Goal: Task Accomplishment & Management: Use online tool/utility

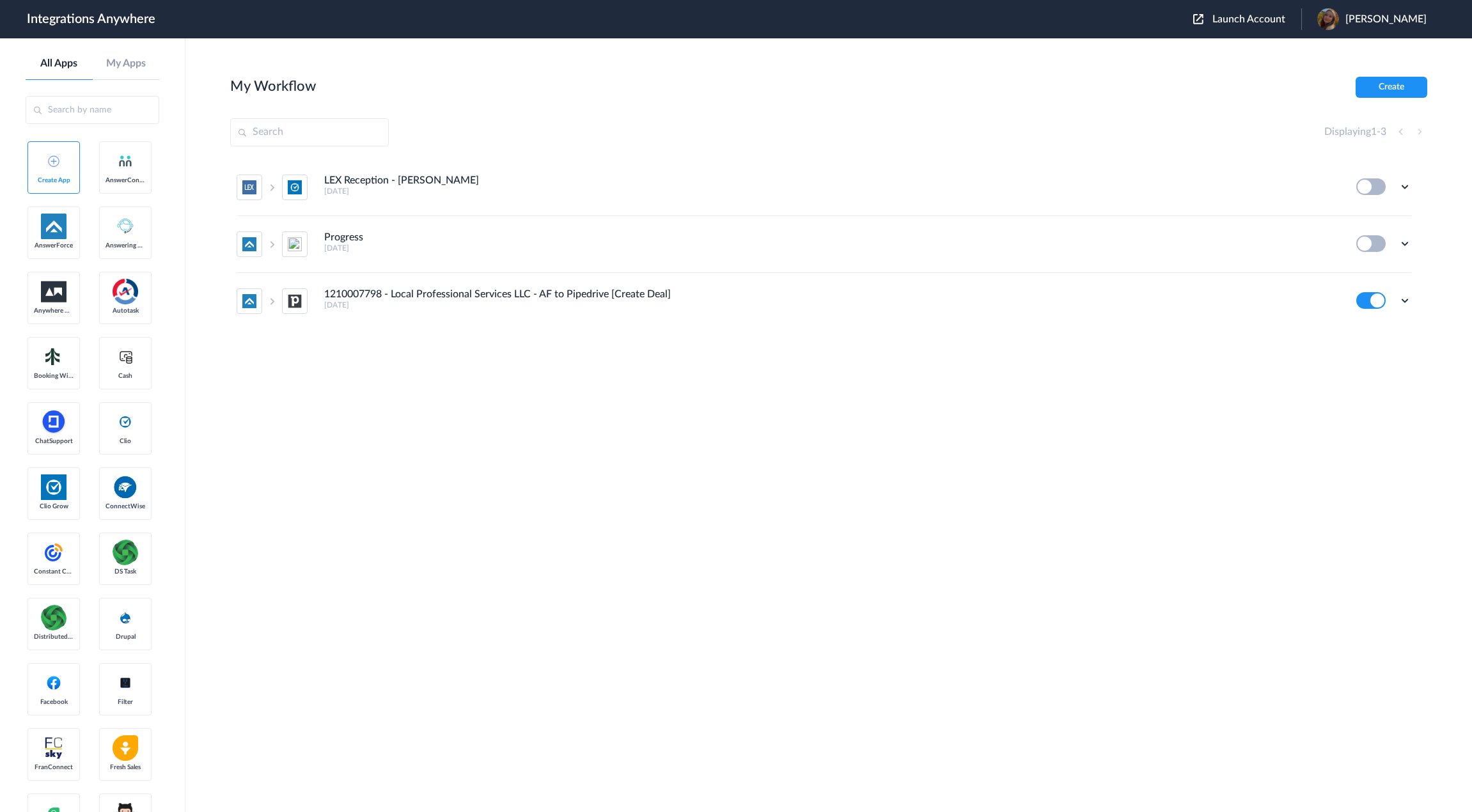
click at [76, 109] on input "text" at bounding box center [93, 110] width 134 height 28
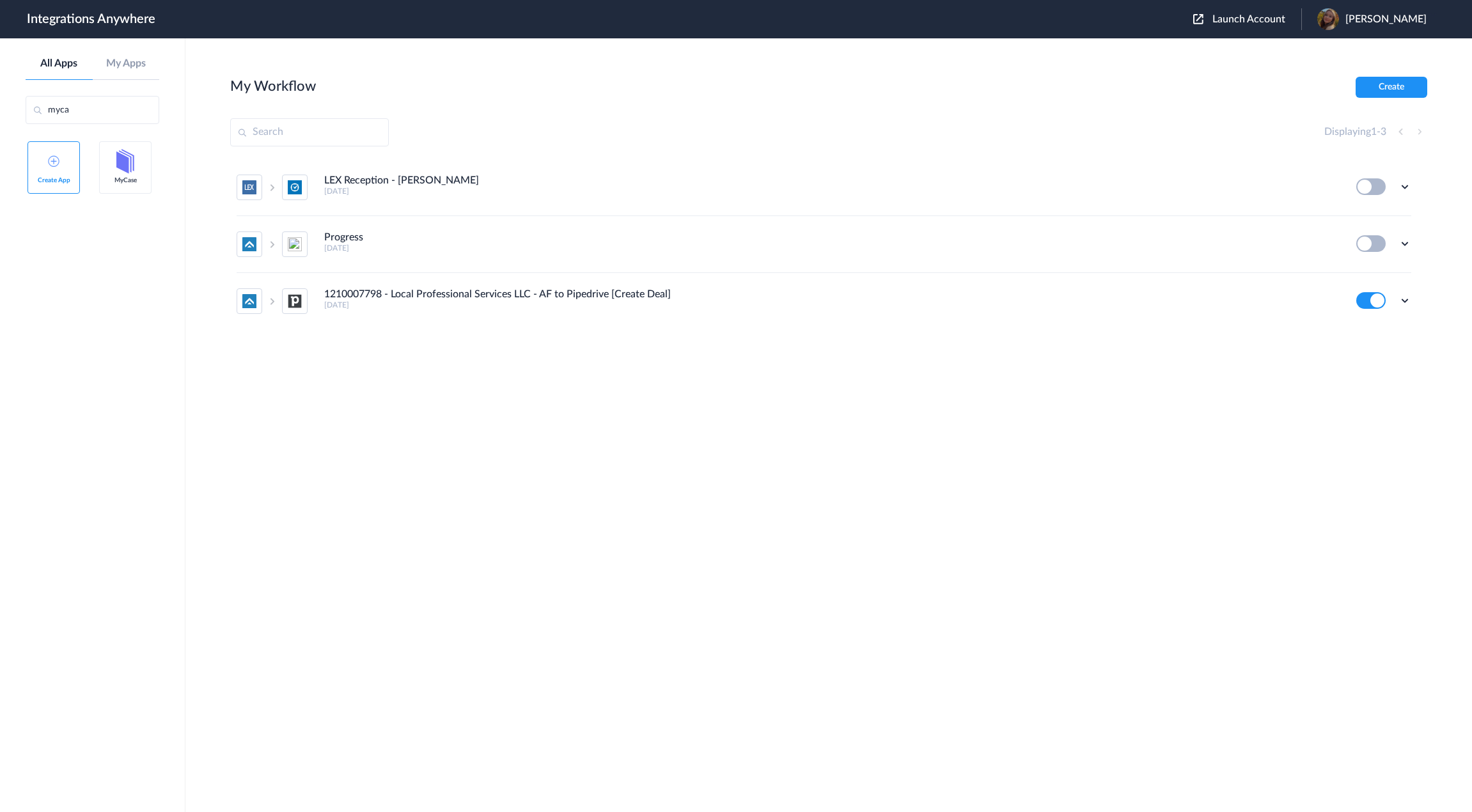
drag, startPoint x: 75, startPoint y: 116, endPoint x: 31, endPoint y: 108, distance: 44.7
click at [31, 108] on input "myca" at bounding box center [93, 110] width 134 height 28
type input "lex"
drag, startPoint x: 756, startPoint y: 637, endPoint x: 758, endPoint y: 623, distance: 14.1
click at [756, 626] on section "My Workflow Create Displaying 1 - 3 LEX Reception - Clio Grow 3 days ago Edit T…" at bounding box center [829, 464] width 1197 height 774
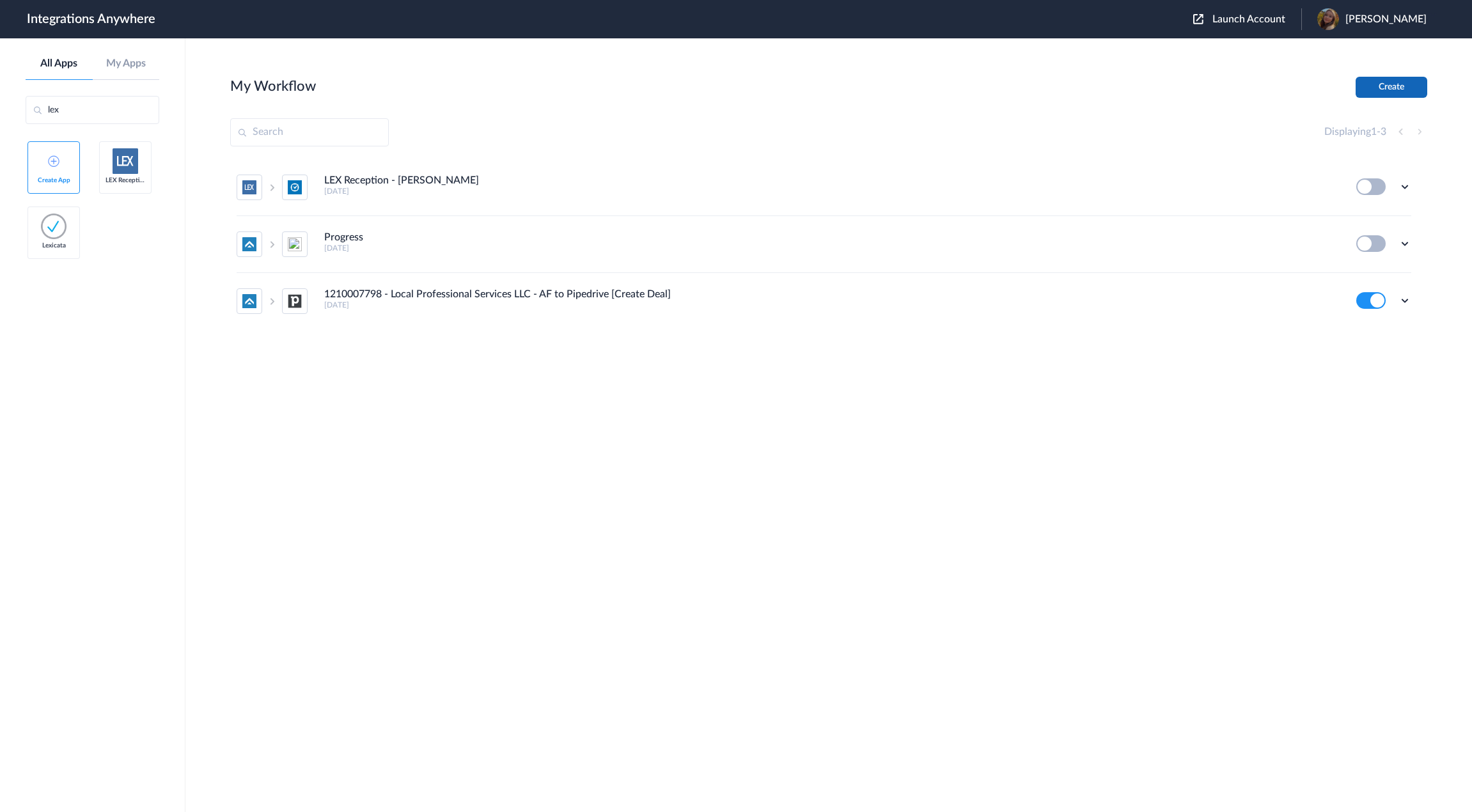
click at [1383, 84] on button "Create" at bounding box center [1391, 87] width 71 height 21
click at [1246, 20] on span "Launch Account" at bounding box center [1249, 19] width 73 height 10
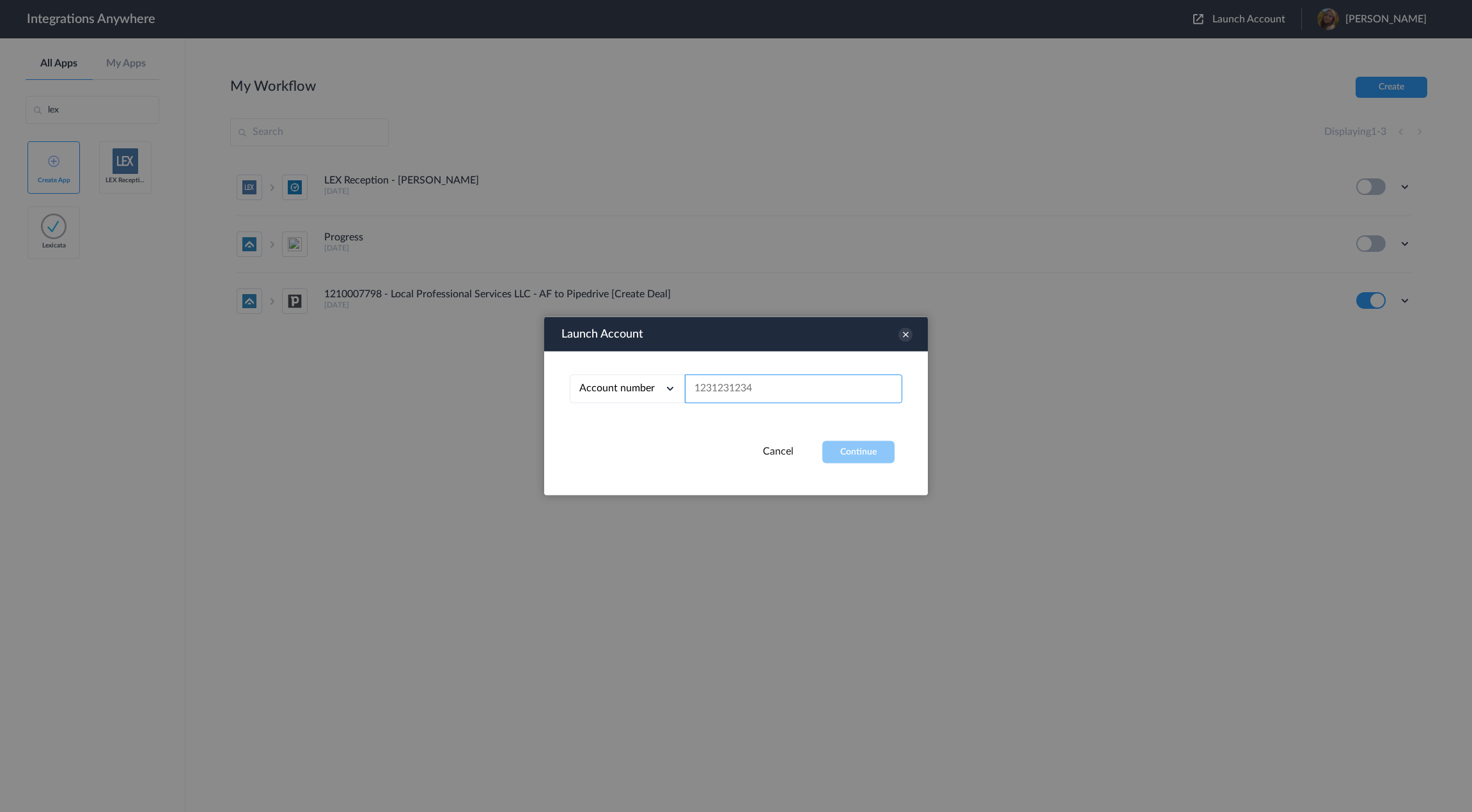
click at [726, 386] on input "text" at bounding box center [793, 389] width 218 height 29
paste input "8666878656"
type input "8666878656"
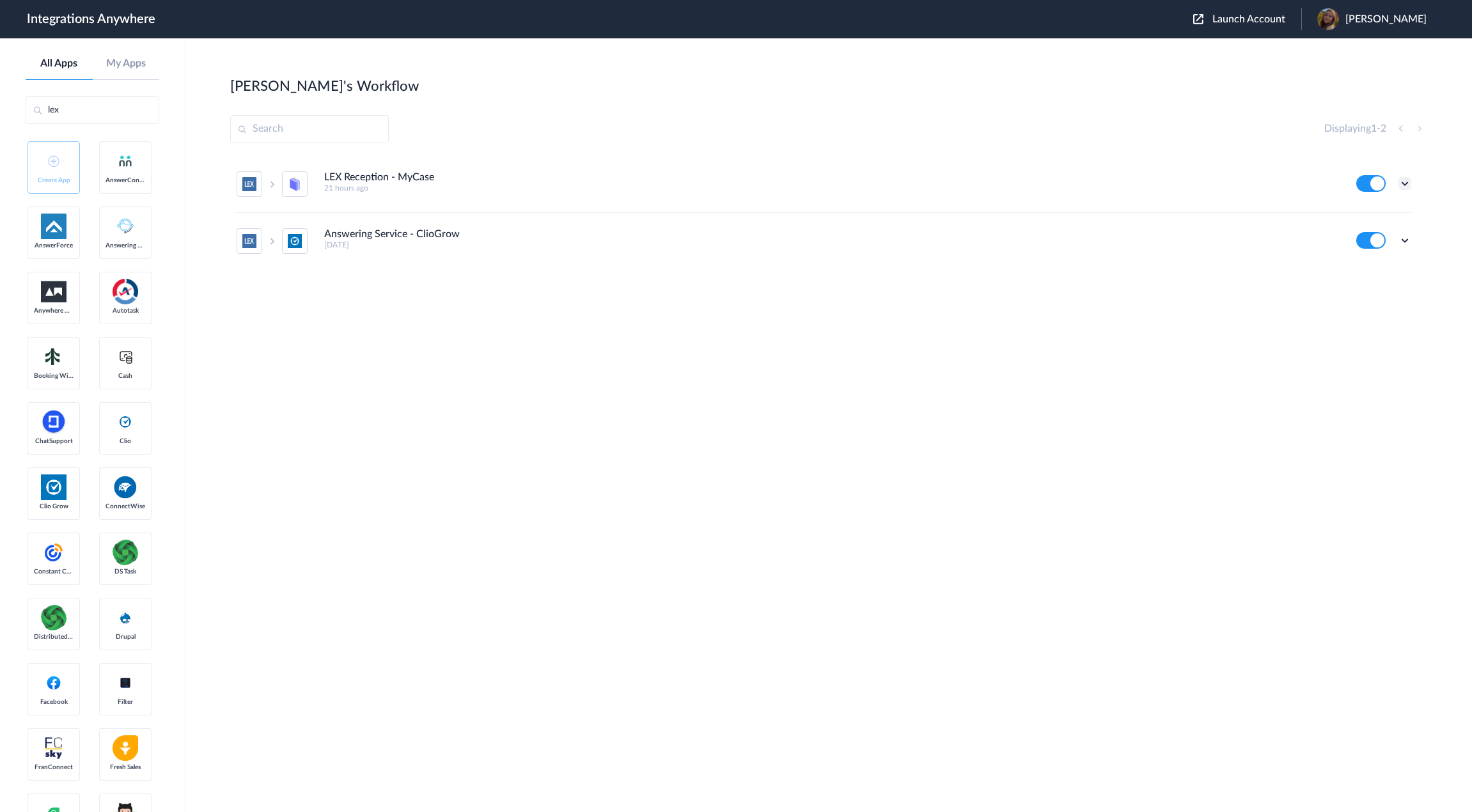
click at [1408, 185] on icon at bounding box center [1405, 183] width 13 height 13
click at [1379, 213] on li "Edit" at bounding box center [1370, 214] width 83 height 24
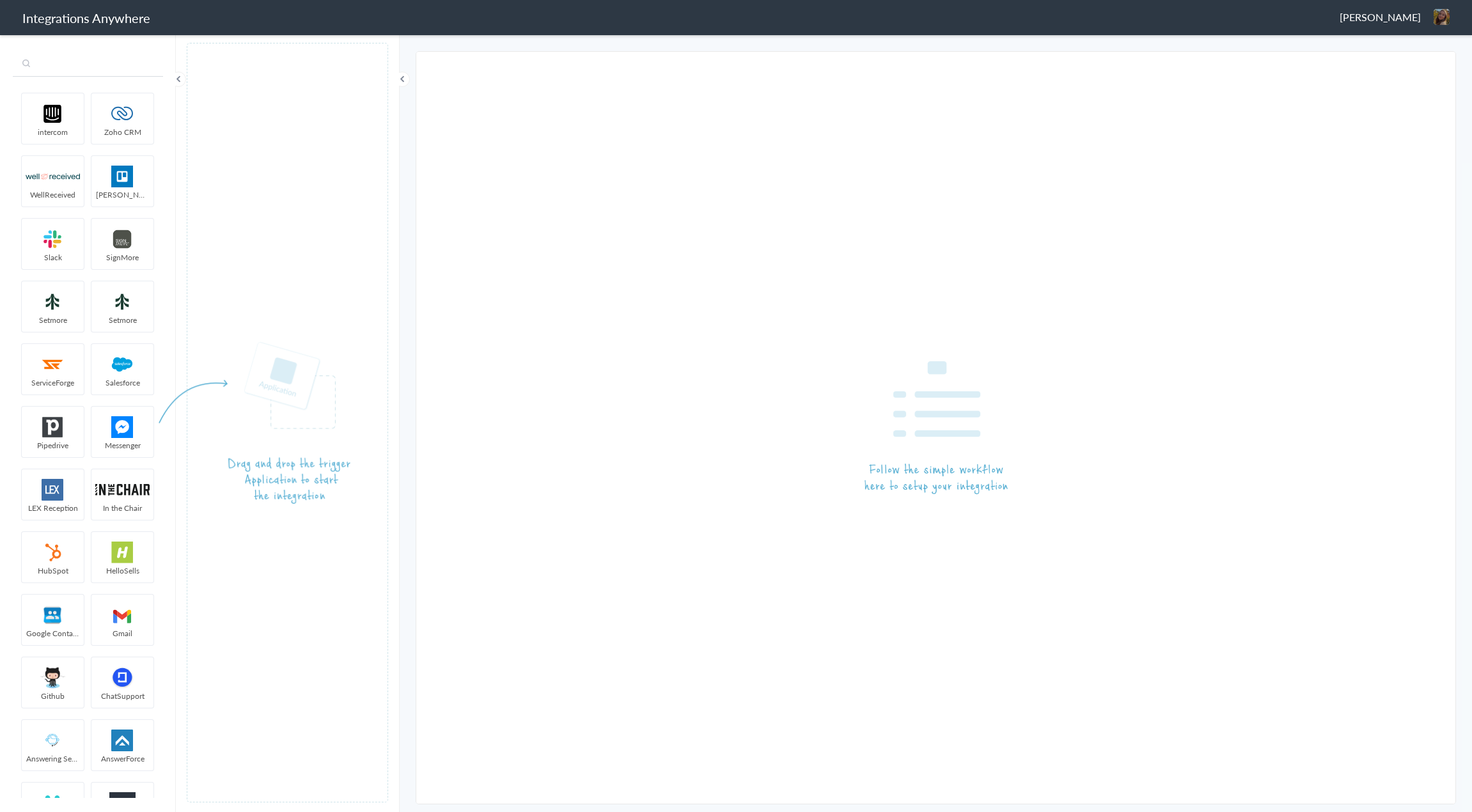
click at [86, 71] on input "text" at bounding box center [87, 64] width 150 height 24
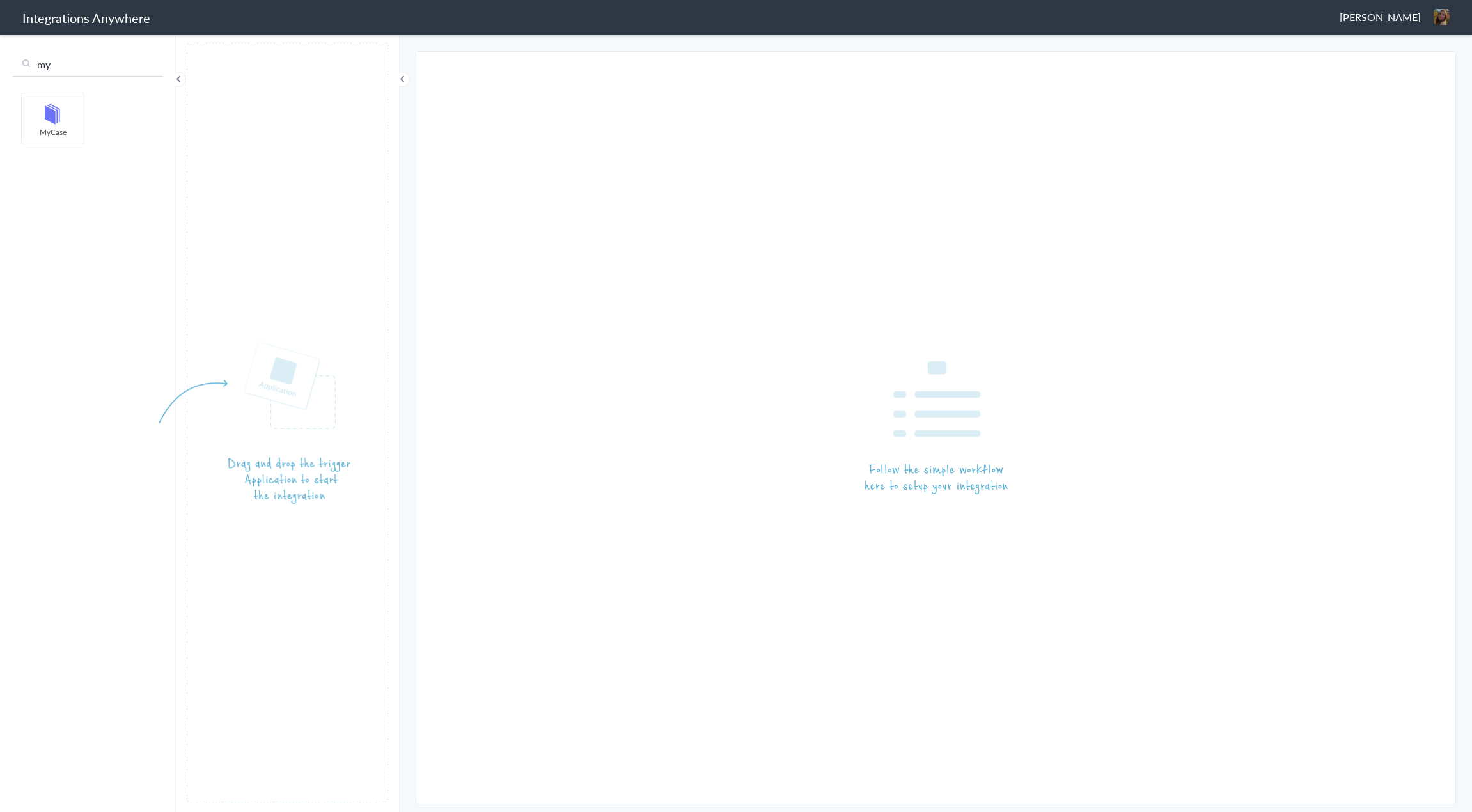
type input "m"
type input "lex"
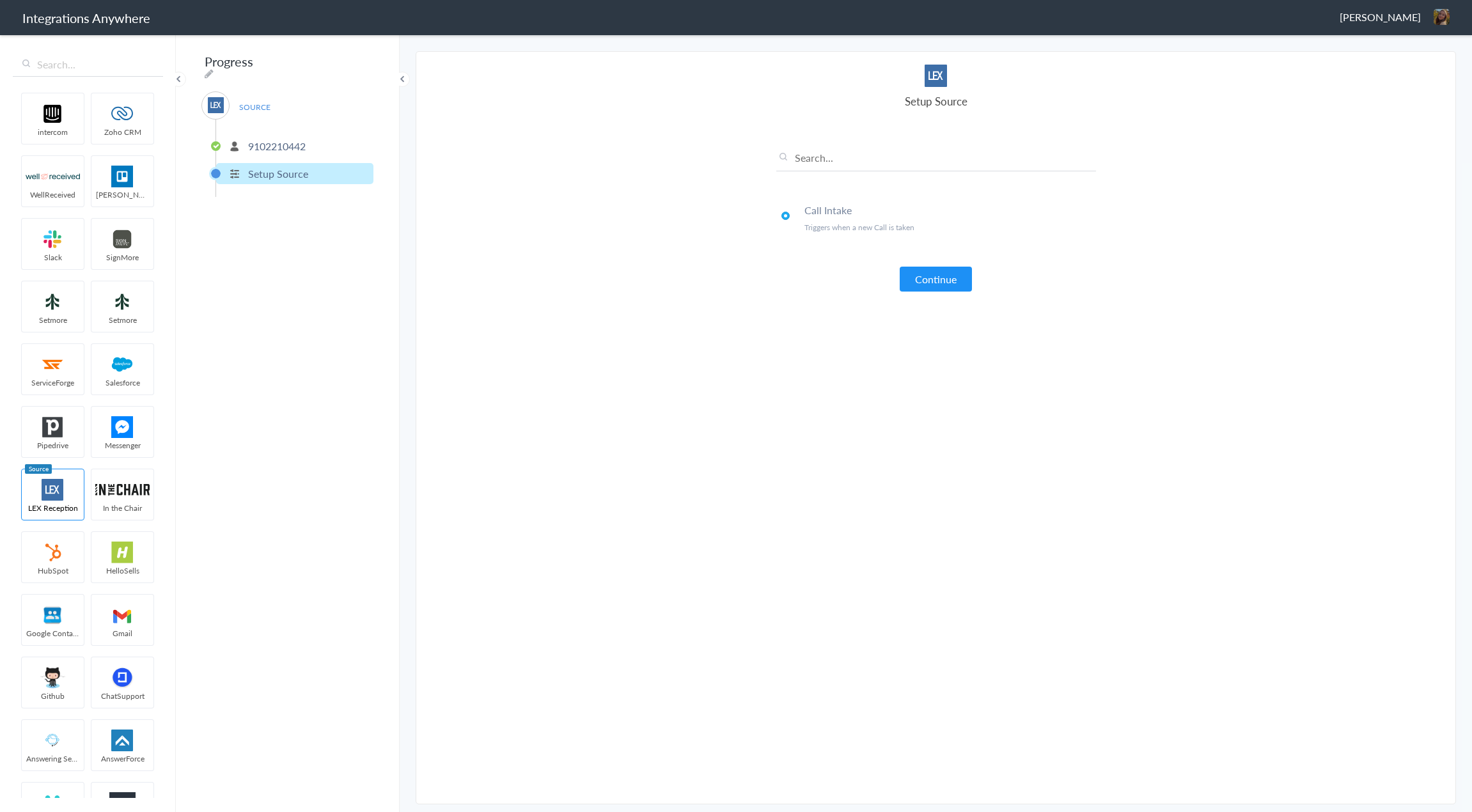
click at [279, 139] on p "9102210442" at bounding box center [277, 146] width 58 height 15
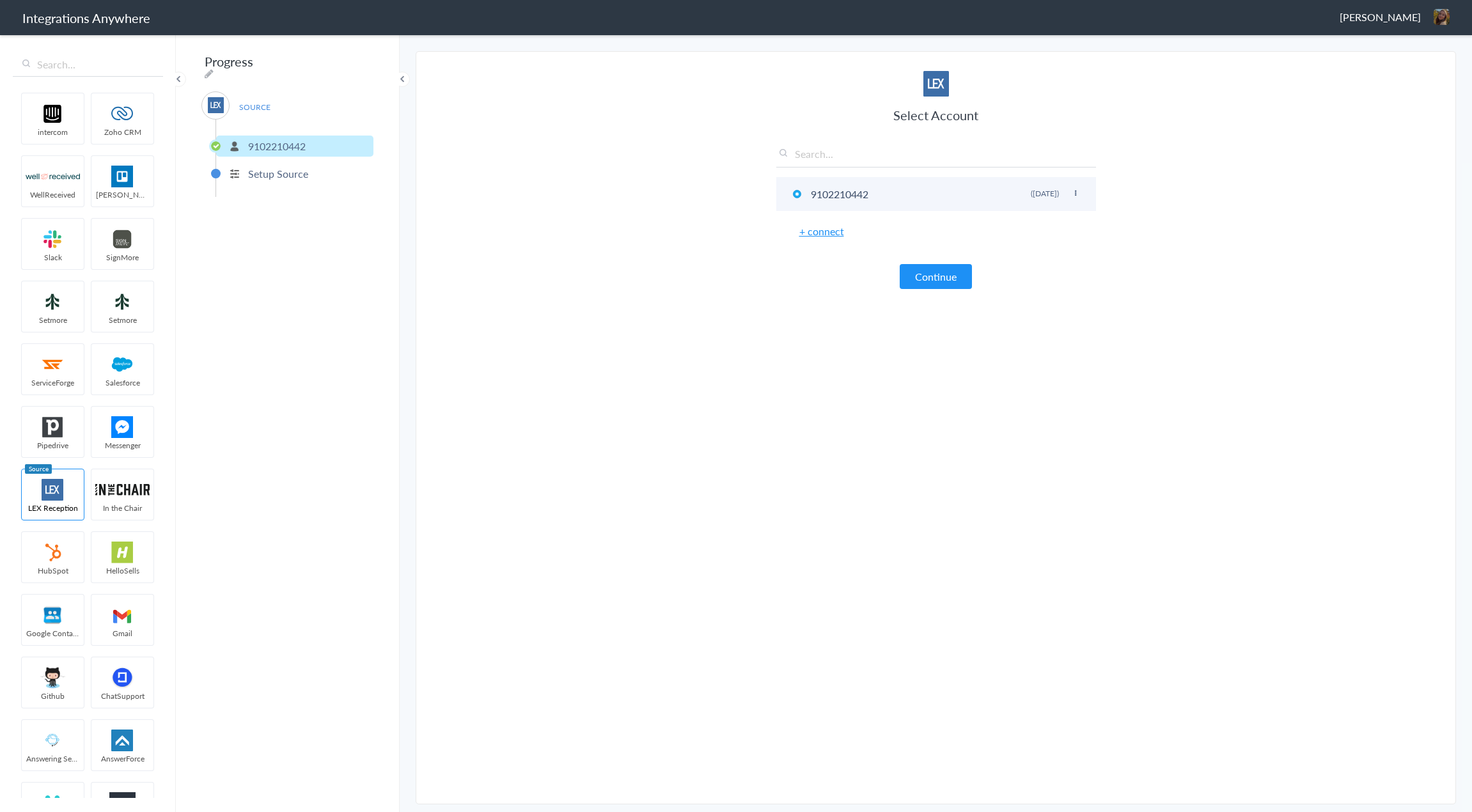
click at [1078, 188] on li "9102210442 Rename Delete (2 months ago)" at bounding box center [936, 194] width 320 height 34
click at [1076, 194] on icon at bounding box center [1076, 193] width 8 height 7
click at [272, 167] on p "Setup Source" at bounding box center [278, 173] width 60 height 15
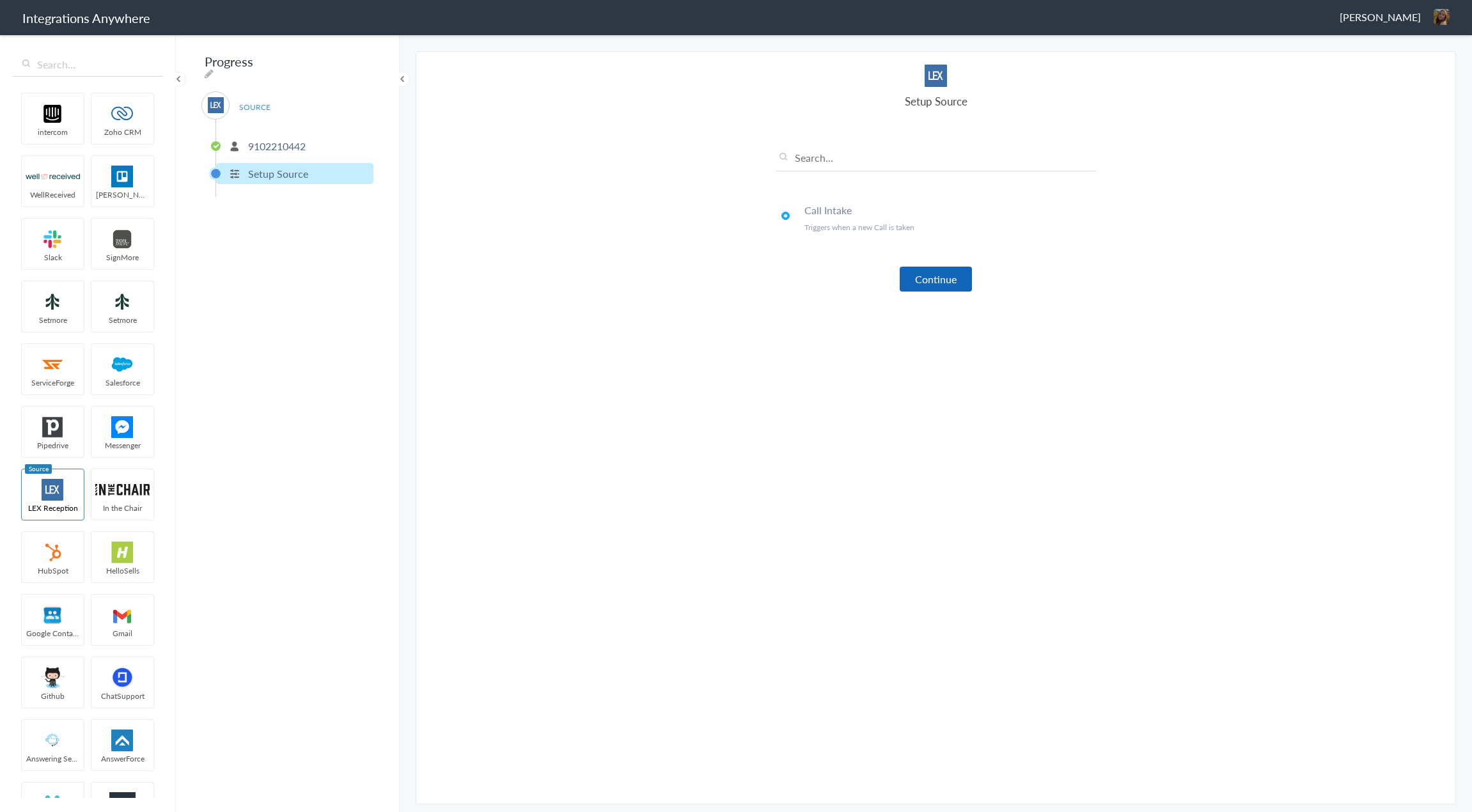
click at [917, 278] on button "Continue" at bounding box center [935, 279] width 72 height 25
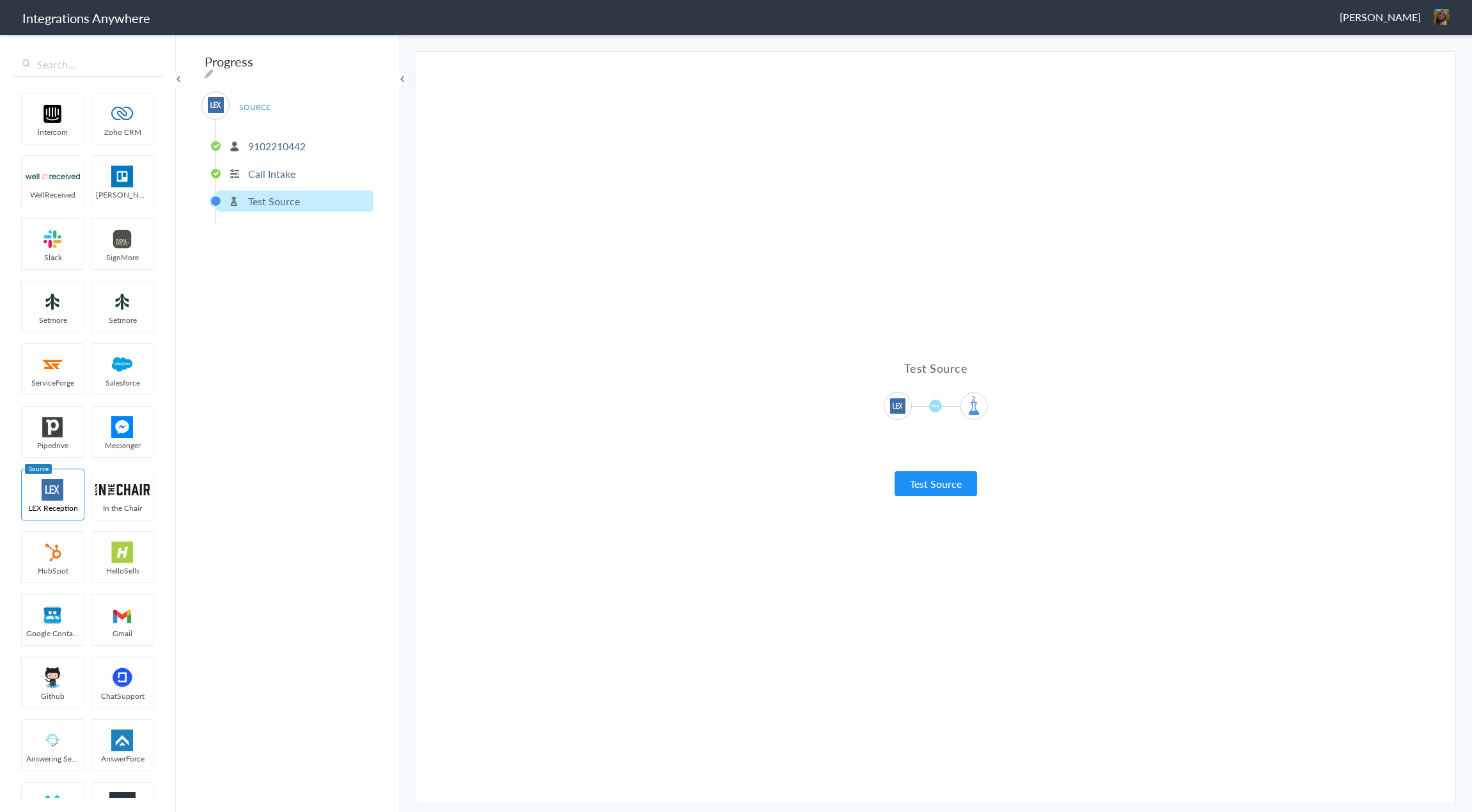
click at [275, 139] on p "9102210442" at bounding box center [277, 146] width 58 height 15
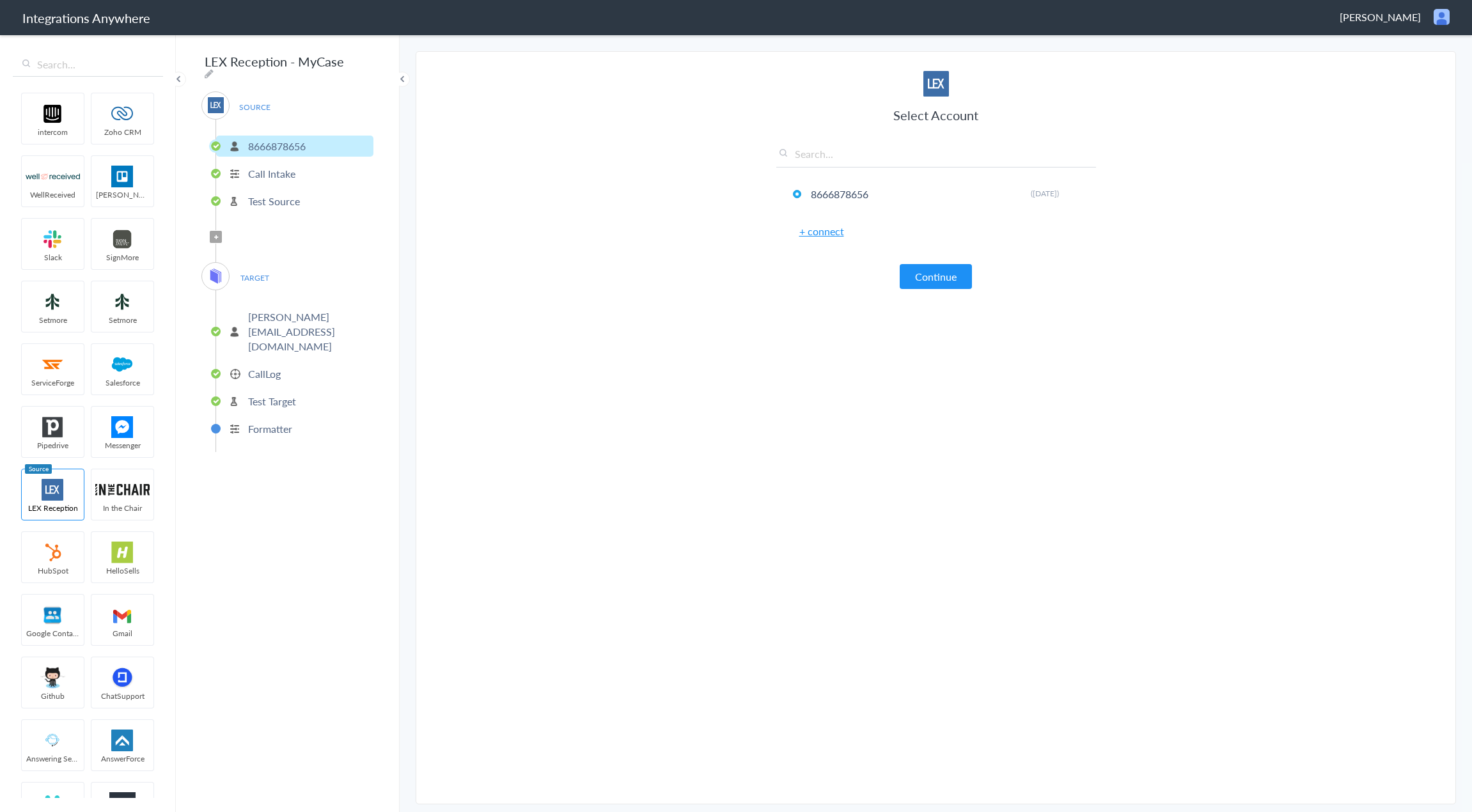
click at [703, 104] on section "Select Account 8666878656 Rename Delete (6 years ago) + connect Continue Setup …" at bounding box center [935, 427] width 1041 height 753
click at [214, 68] on icon at bounding box center [209, 73] width 9 height 10
drag, startPoint x: 348, startPoint y: 61, endPoint x: 176, endPoint y: 65, distance: 172.0
click at [176, 65] on div "LEX Reception - MyCase SOURCE 8666878656 Call Intake Test Source Filter Applied…" at bounding box center [288, 422] width 224 height 778
paste input "9102210442 - Training - LEX to Zoho [Create Contact]"
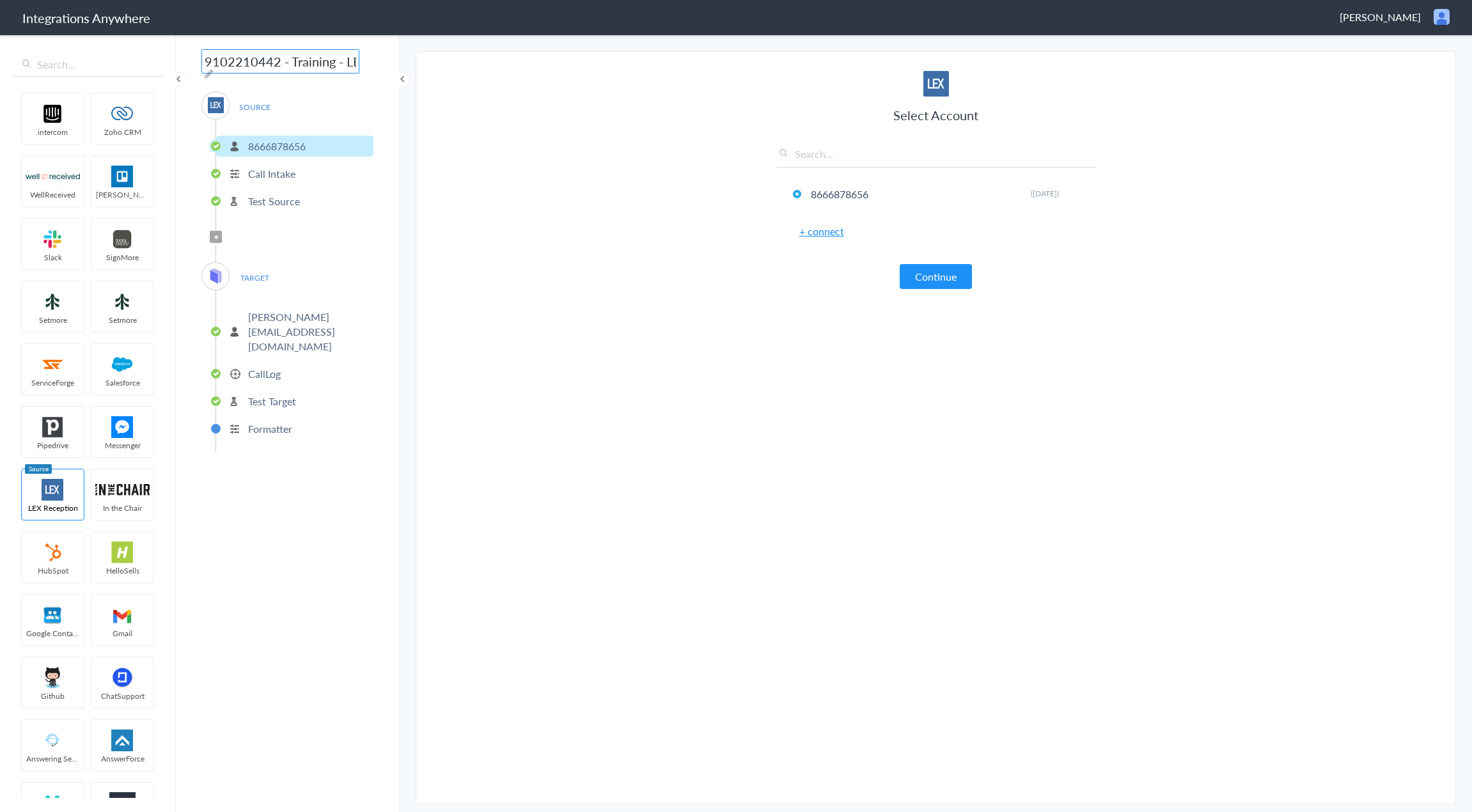
scroll to position [0, 160]
click at [242, 58] on input "9102210442 - Training - LEX to Zoho [Create Contact]" at bounding box center [281, 61] width 158 height 24
click at [241, 60] on input "9102210442 - Training - LEX to MyCase [Create Contact]" at bounding box center [281, 61] width 158 height 24
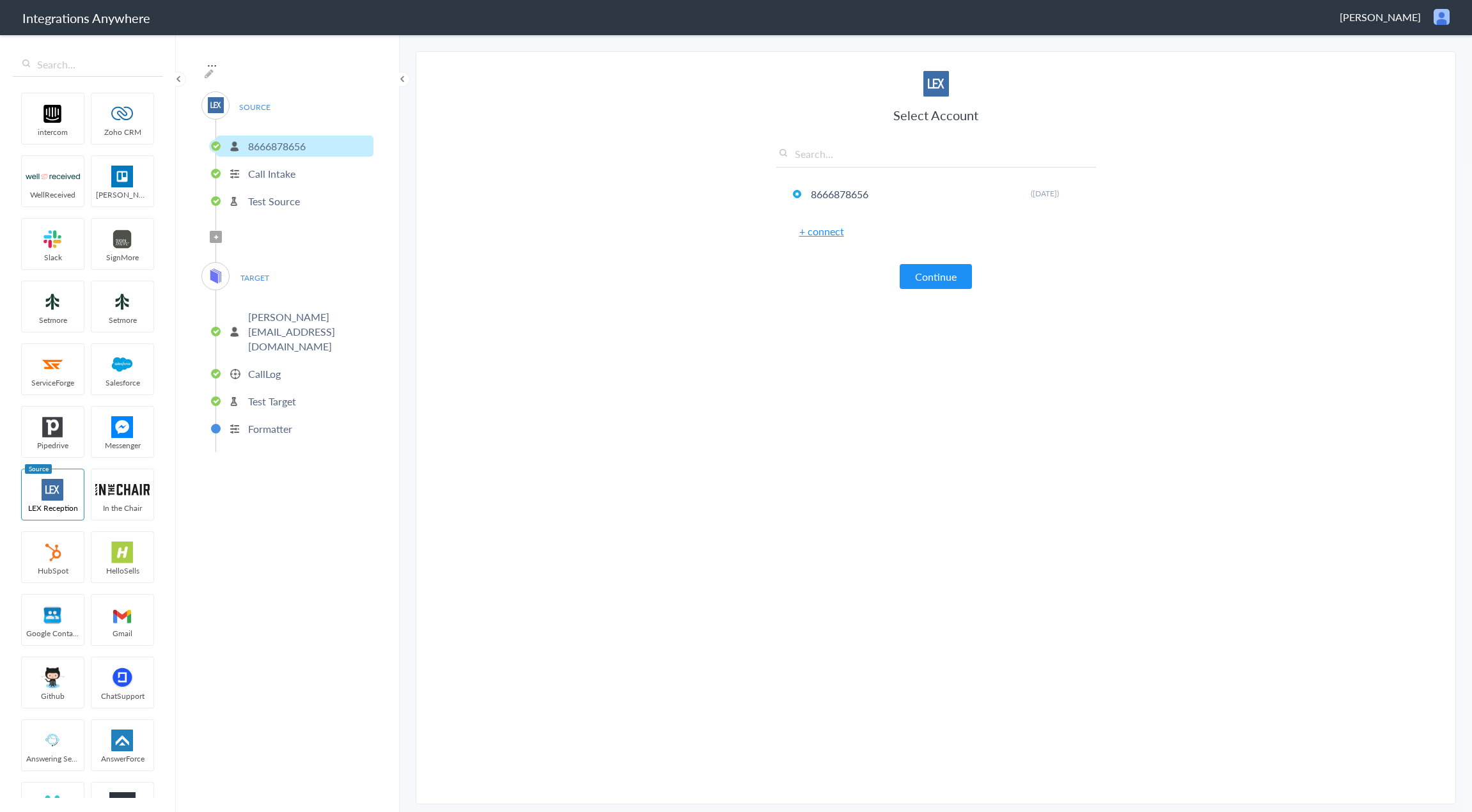
scroll to position [0, 0]
click at [361, 59] on div "9102210442 - Training - LEX to MyCase [Create Contact] SOURCE 8666878656 Call I…" at bounding box center [288, 422] width 224 height 778
click at [214, 68] on icon at bounding box center [209, 73] width 9 height 10
click at [261, 61] on input "9102210442 - Training - LEX to MyCase [Create Contact]" at bounding box center [281, 61] width 158 height 24
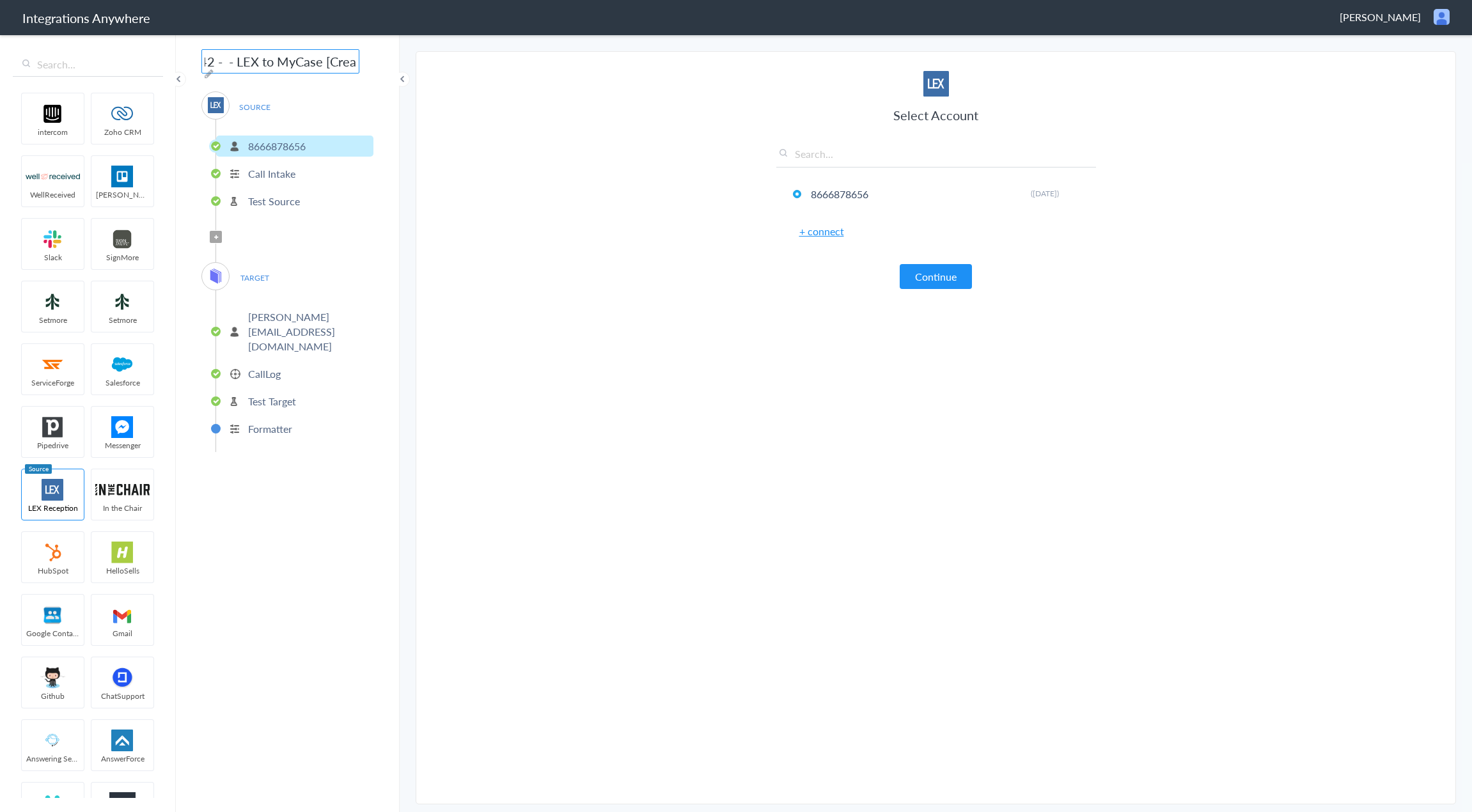
scroll to position [0, 59]
paste input "Military Defender"
click at [358, 63] on div "9102210442 - Military Defender - LEX to MyCase [Create Contact] SOURCE 86668786…" at bounding box center [288, 422] width 224 height 778
click at [214, 68] on icon at bounding box center [209, 73] width 9 height 10
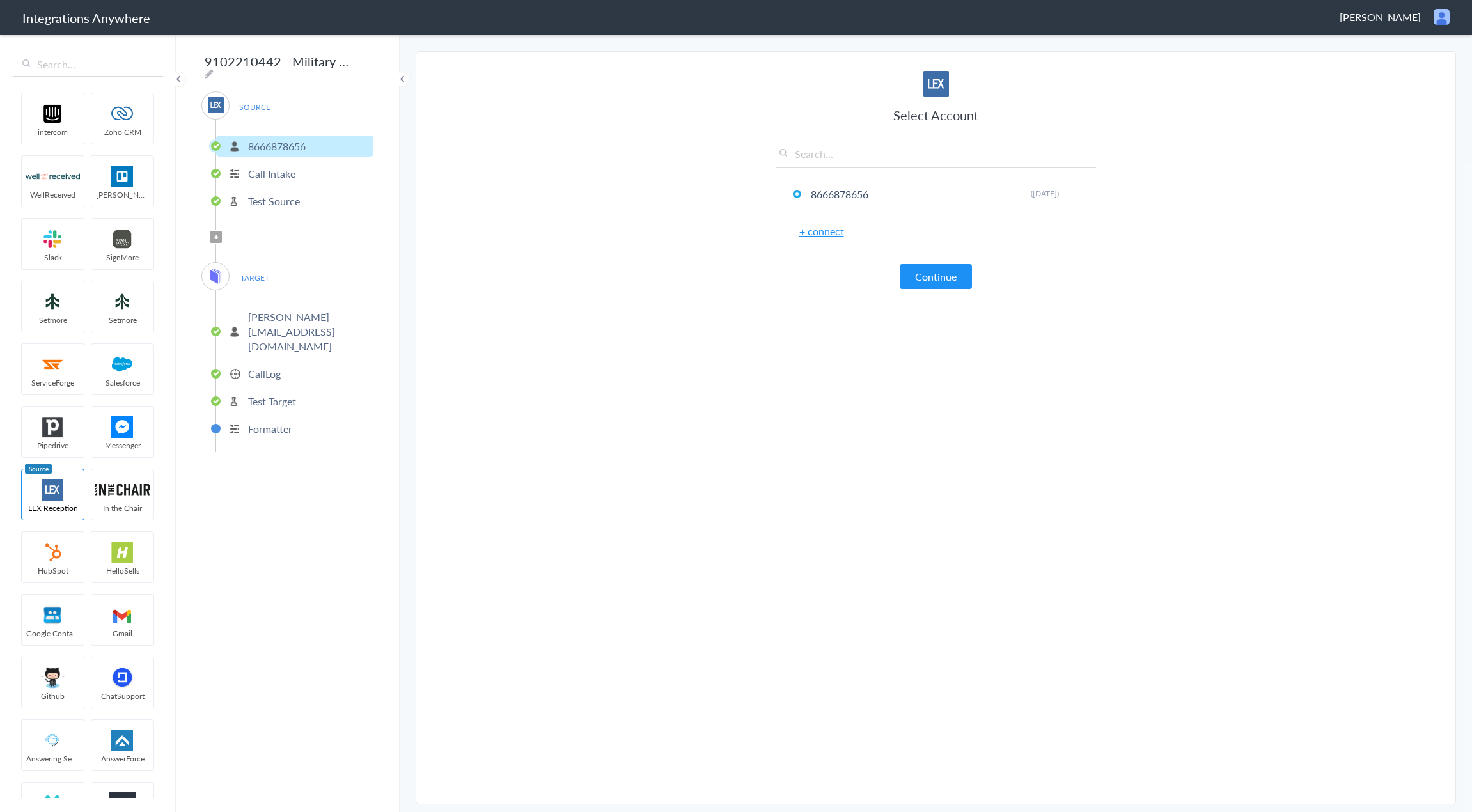
scroll to position [0, 112]
click at [257, 66] on input "9102210442 - Military Defender - LEX to MyCase [Create Contact]" at bounding box center [281, 61] width 158 height 24
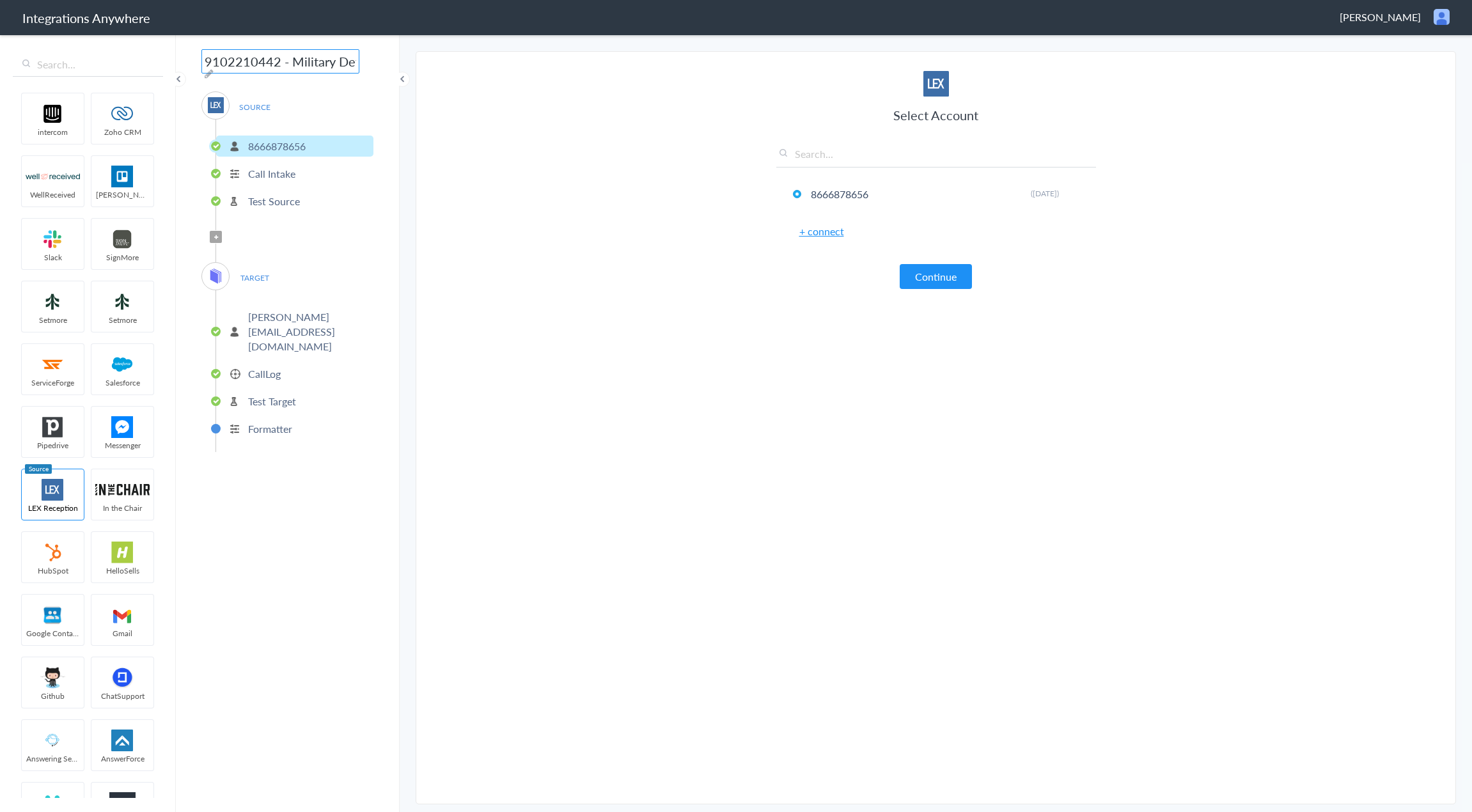
paste input "8666878656"
click at [473, 259] on section "Select Account 8666878656 Rename Delete (6 years ago) + connect Continue Setup …" at bounding box center [935, 427] width 1041 height 753
click at [214, 68] on icon at bounding box center [209, 73] width 9 height 10
click at [272, 64] on input "8666878656- Military Defender - LEX to MyCase [Create Contact]" at bounding box center [281, 61] width 158 height 24
click at [601, 469] on section "Select Account 8666878656 Rename Delete (6 years ago) + connect Continue Setup …" at bounding box center [935, 427] width 1041 height 753
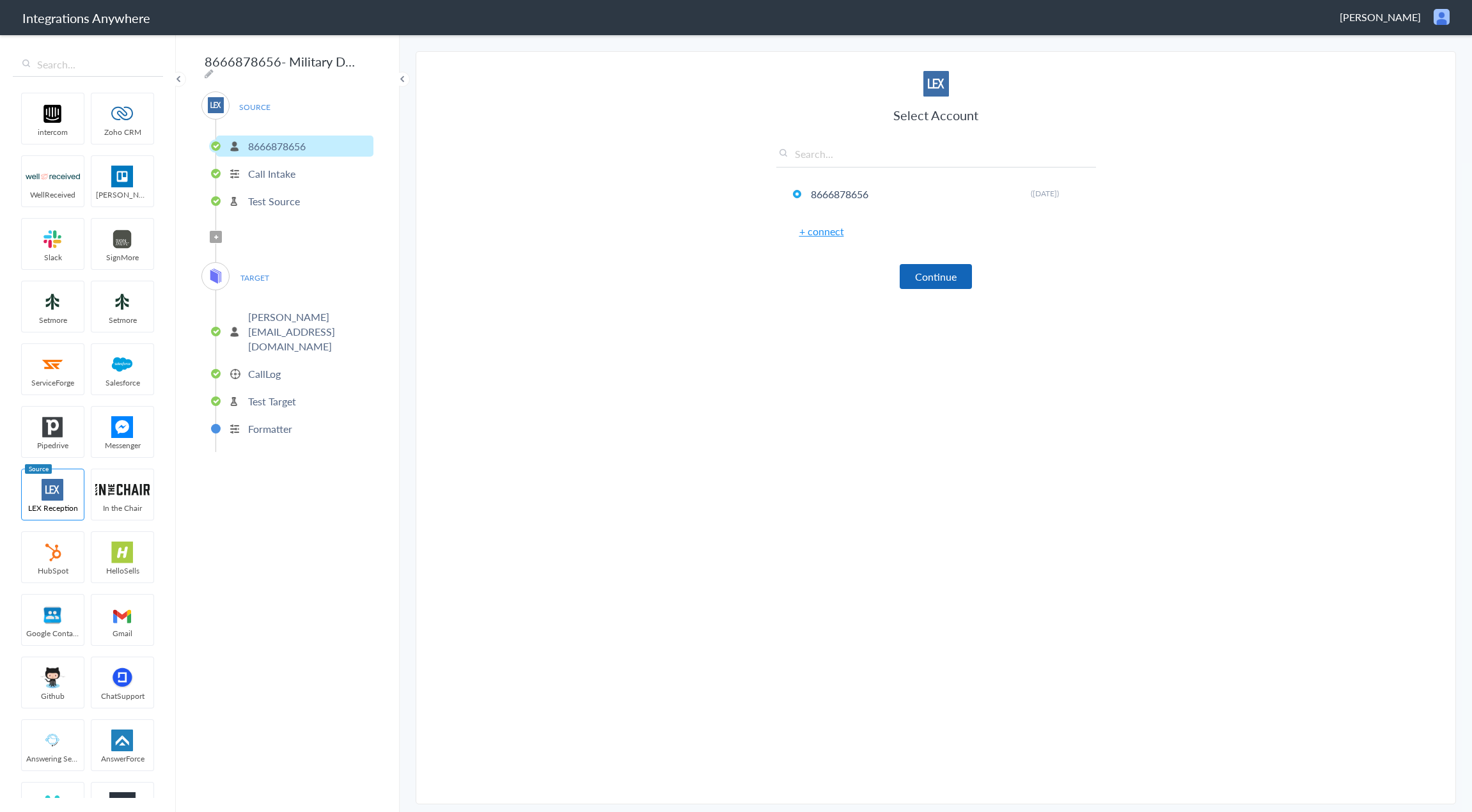
click at [928, 266] on button "Continue" at bounding box center [935, 276] width 72 height 25
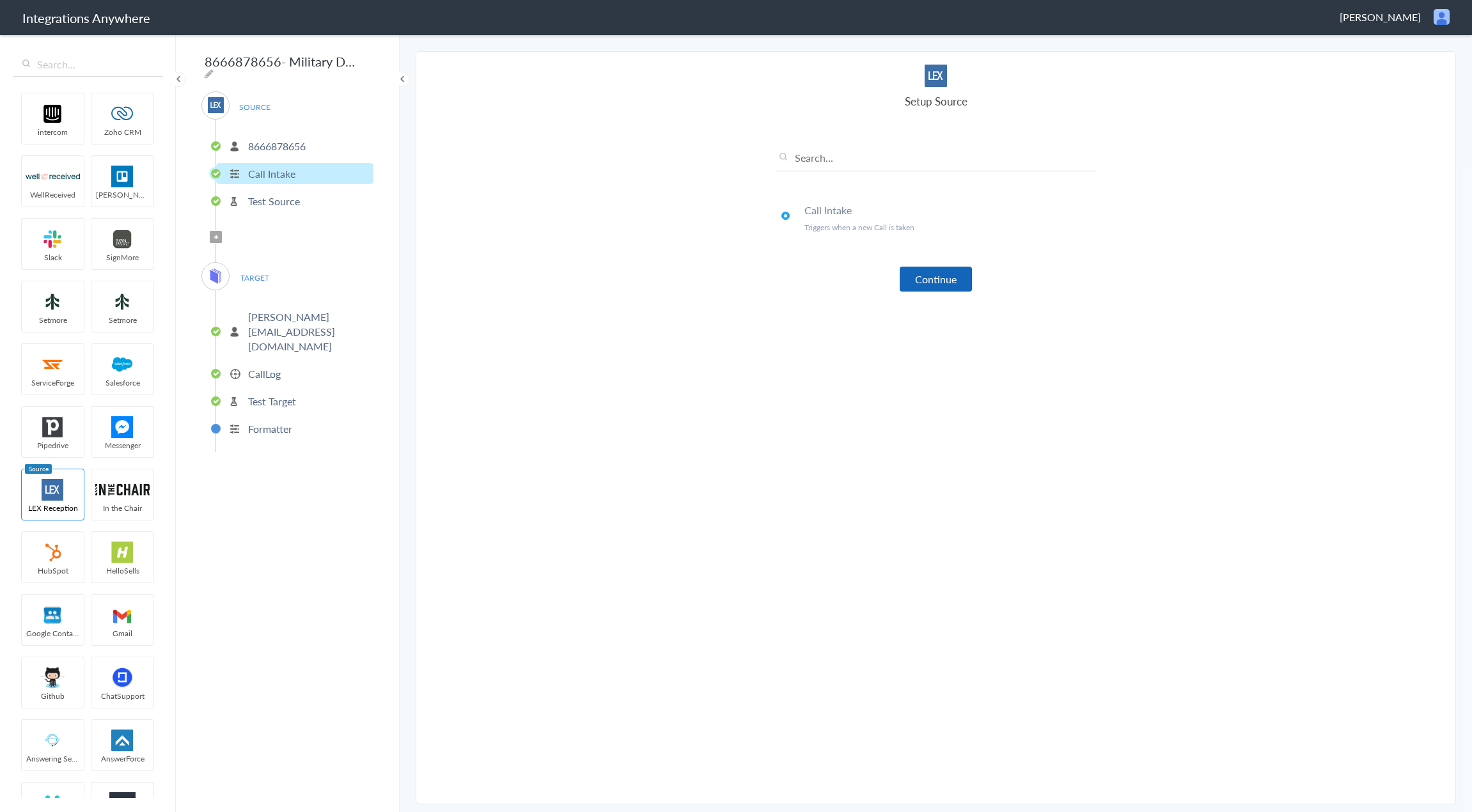
click at [947, 285] on button "Continue" at bounding box center [935, 279] width 72 height 25
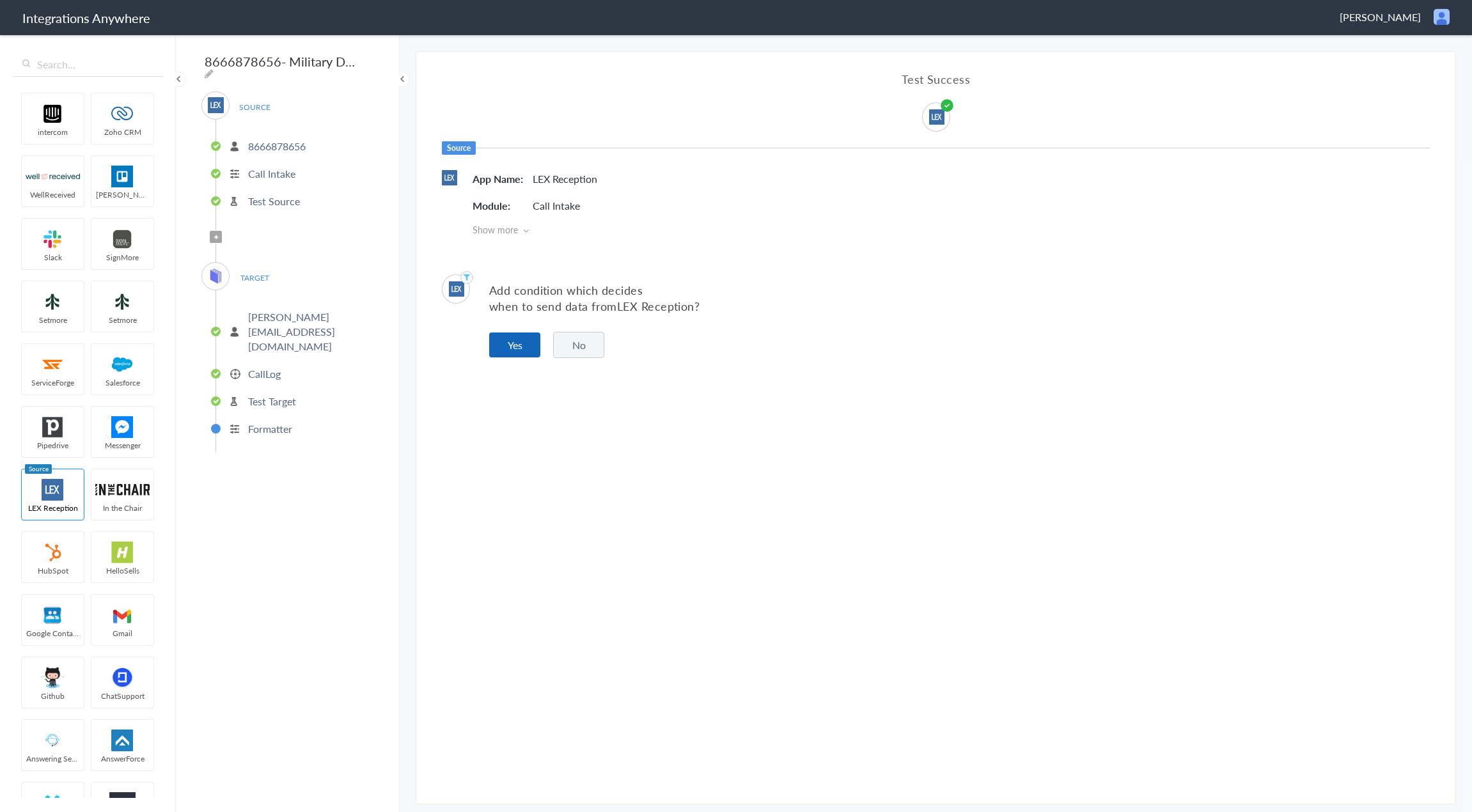
click at [513, 341] on button "Yes" at bounding box center [515, 345] width 51 height 25
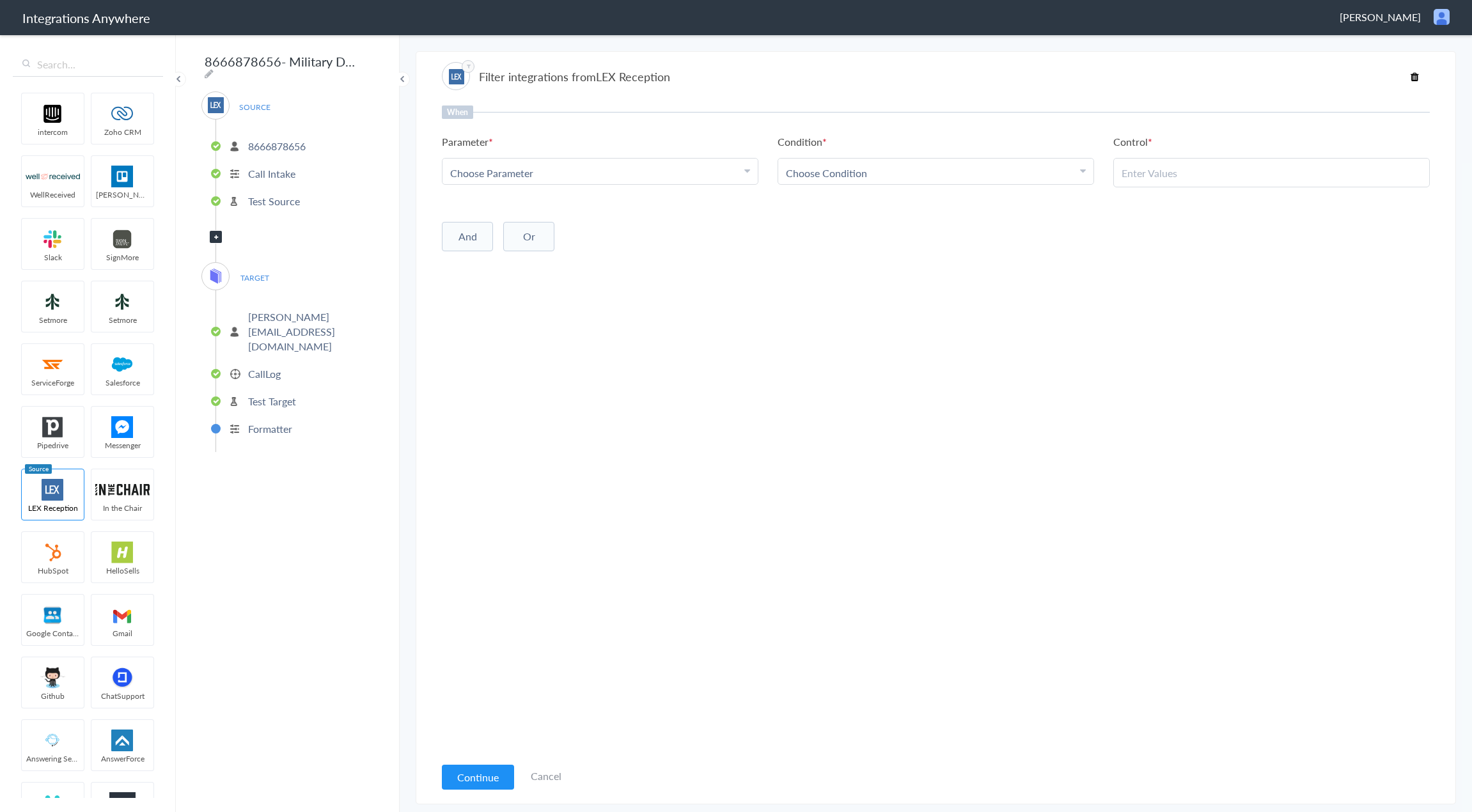
click at [249, 270] on span "TARGET" at bounding box center [254, 278] width 48 height 17
click at [219, 272] on img at bounding box center [216, 276] width 16 height 16
click at [477, 769] on button "Continue" at bounding box center [478, 777] width 72 height 25
click at [272, 194] on p "Test Source" at bounding box center [274, 201] width 52 height 15
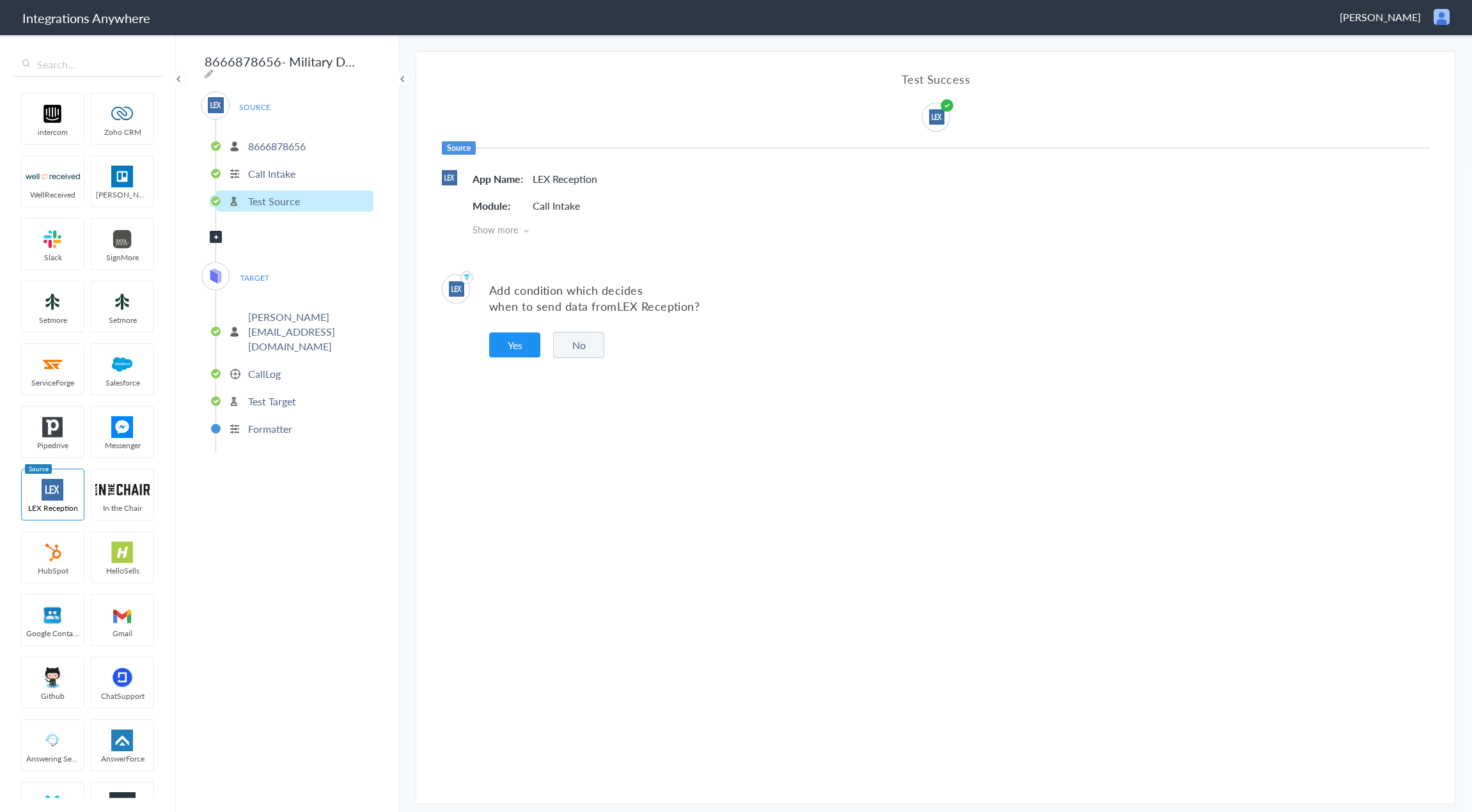
click at [289, 315] on p "phillip@stackhouselawfirm.com" at bounding box center [309, 331] width 122 height 44
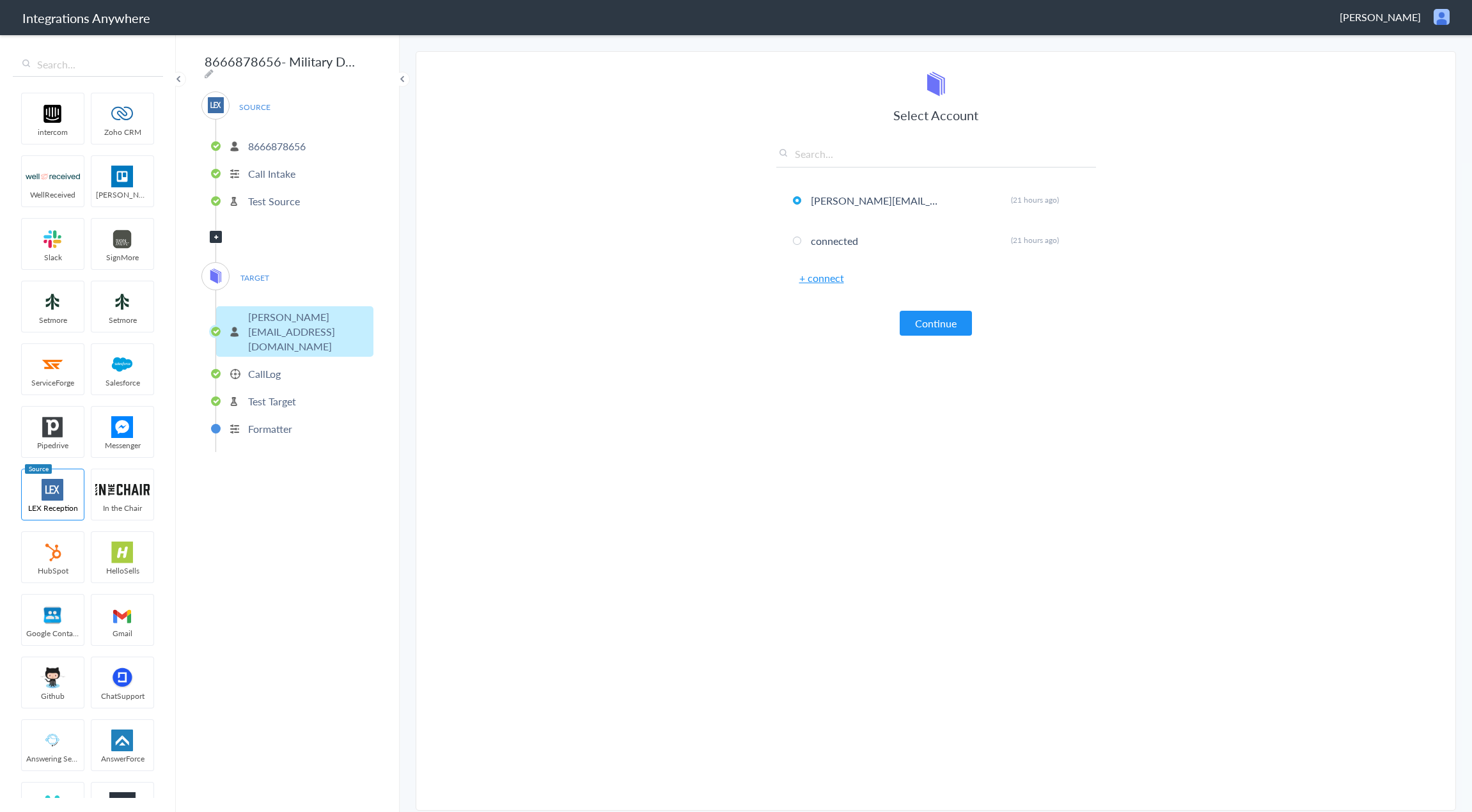
click at [273, 366] on p "CallLog" at bounding box center [264, 374] width 32 height 15
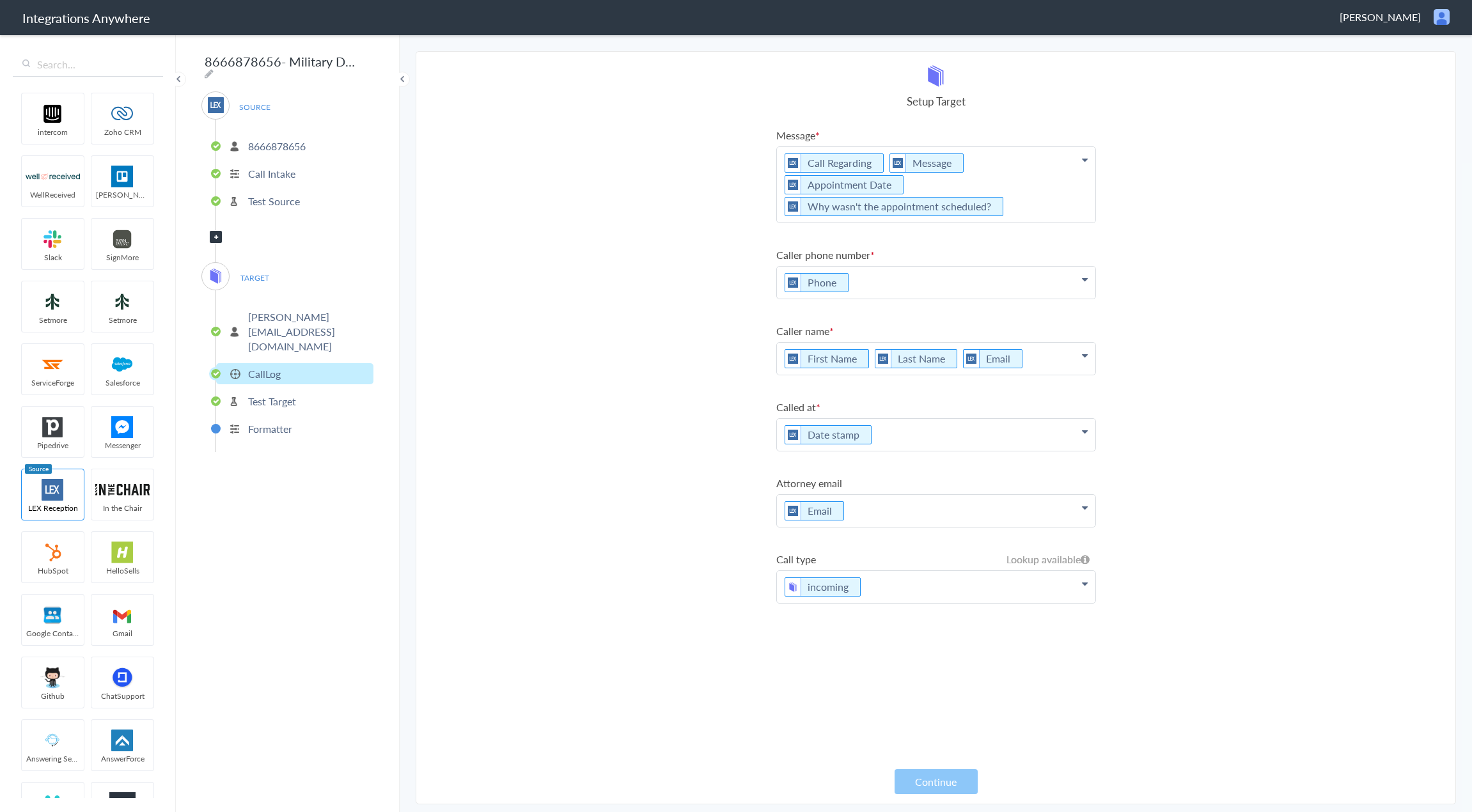
click at [277, 309] on p "phillip@stackhouselawfirm.com" at bounding box center [309, 331] width 122 height 44
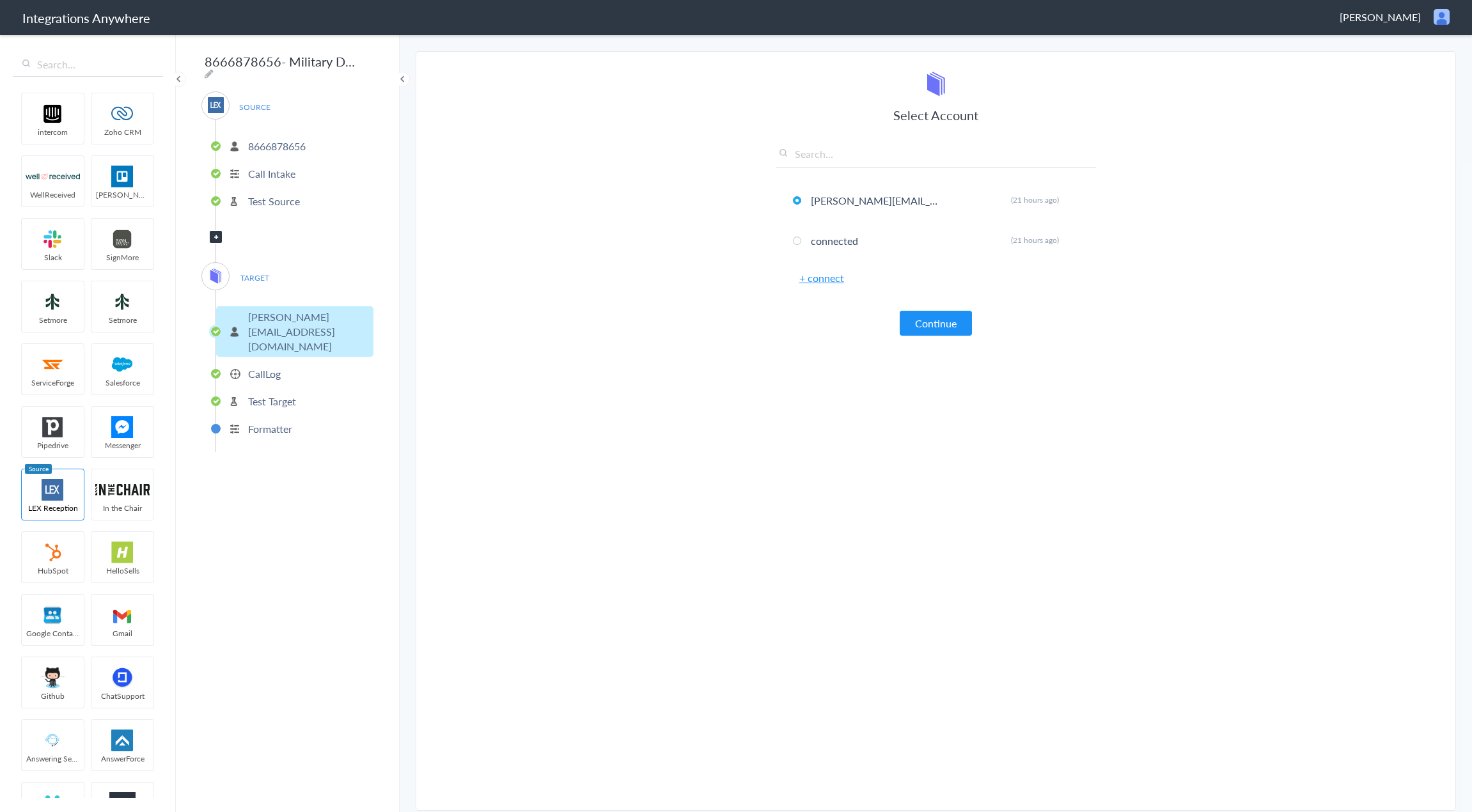
click at [282, 393] on p "Test Target" at bounding box center [272, 401] width 48 height 15
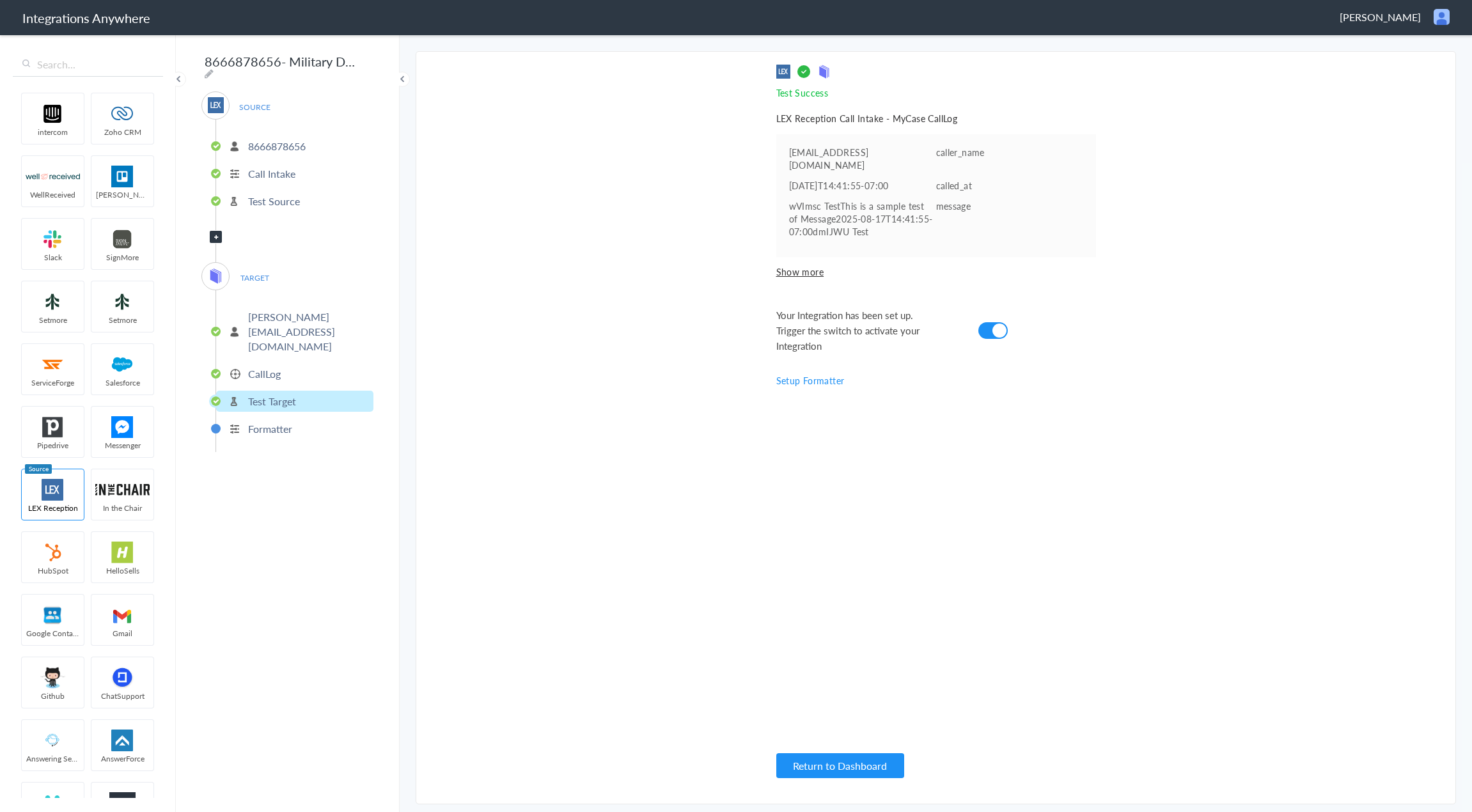
click at [284, 421] on p "Formatter" at bounding box center [270, 428] width 44 height 15
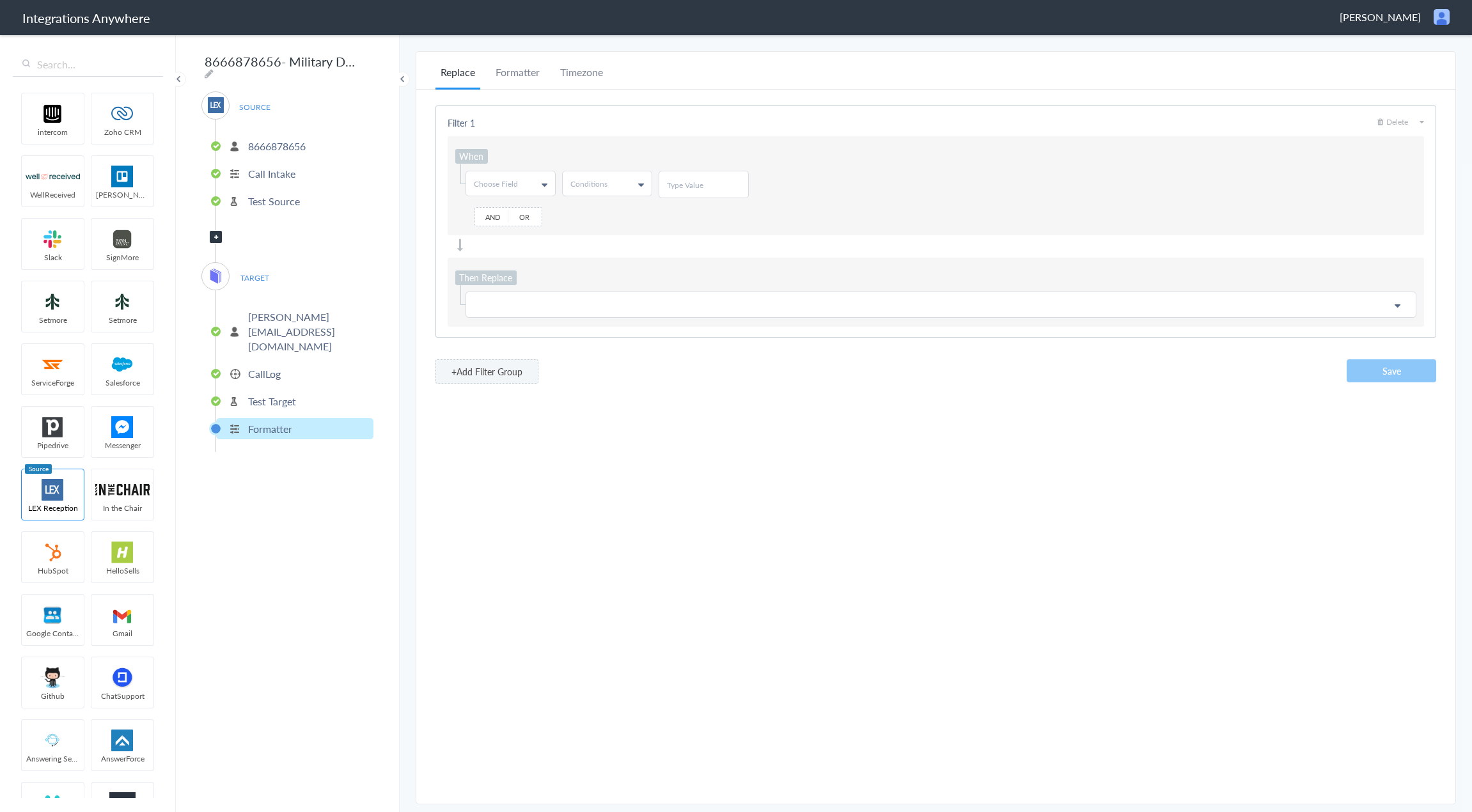
click at [269, 272] on span "TARGET" at bounding box center [254, 278] width 48 height 17
click at [256, 272] on span "TARGET" at bounding box center [254, 278] width 48 height 17
click at [269, 194] on p "Test Source" at bounding box center [274, 201] width 52 height 15
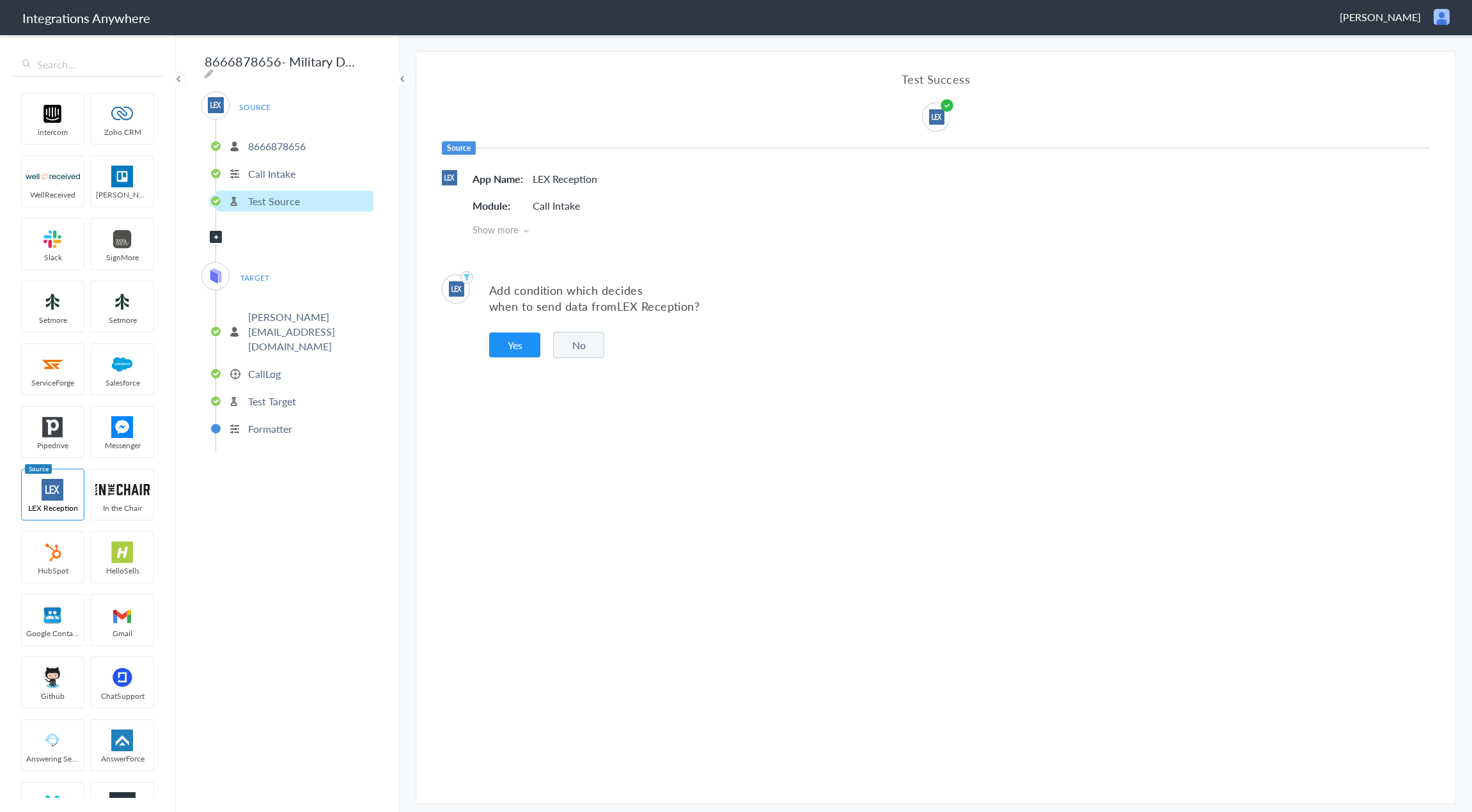
click at [273, 169] on p "Call Intake" at bounding box center [272, 173] width 48 height 15
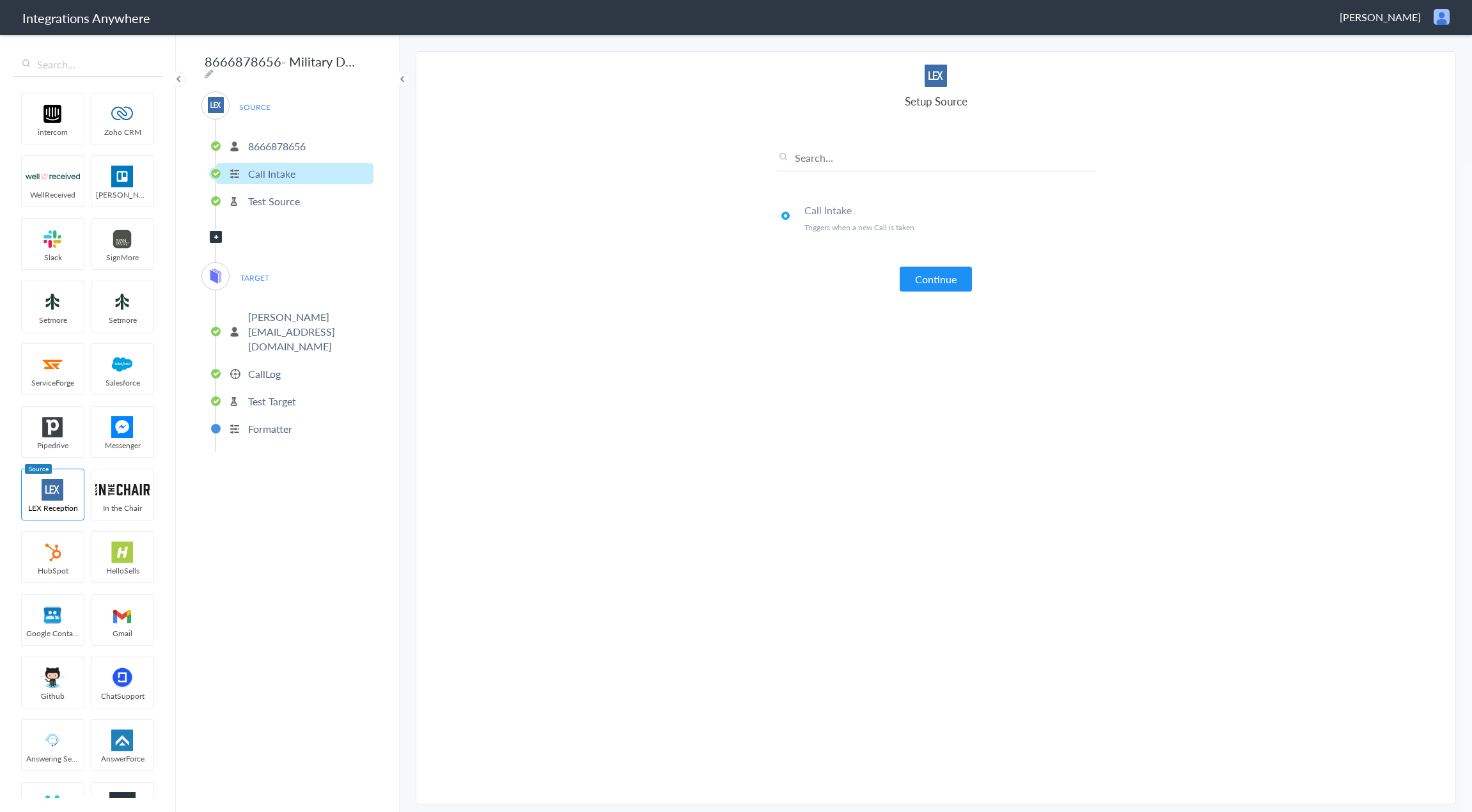
click at [277, 196] on p "Test Source" at bounding box center [274, 201] width 52 height 15
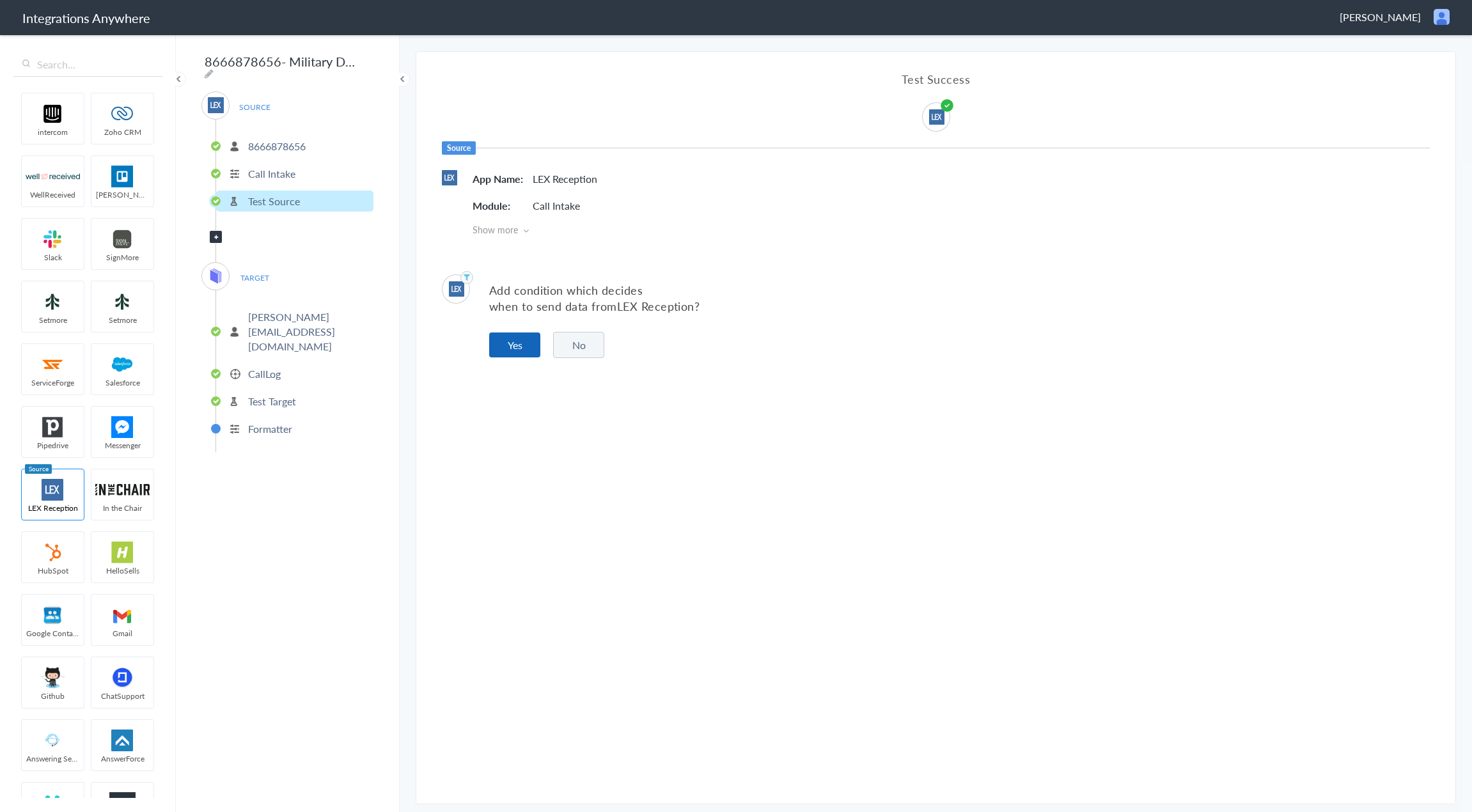
click at [522, 346] on button "Yes" at bounding box center [515, 345] width 51 height 25
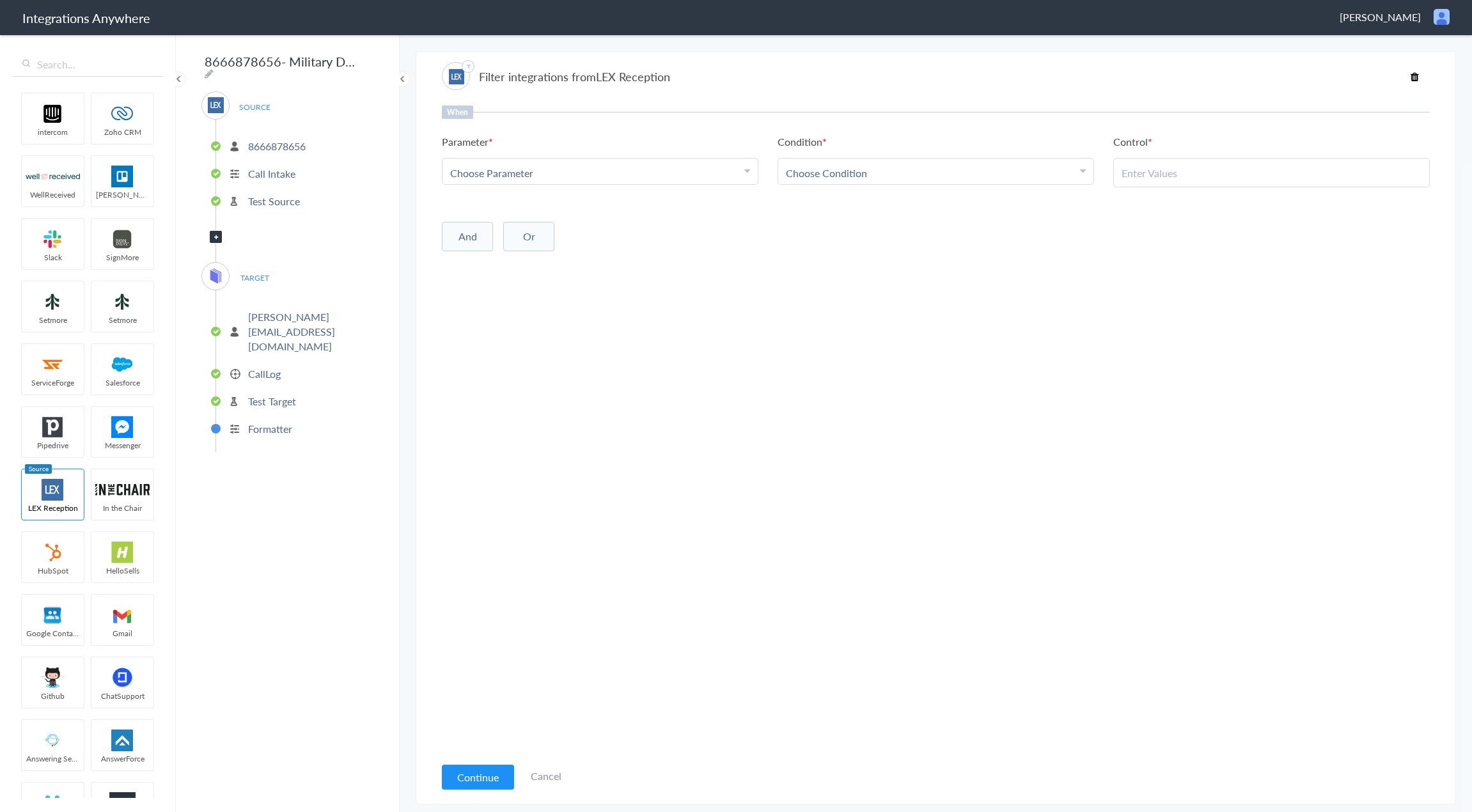
click at [274, 311] on p "phillip@stackhouselawfirm.com" at bounding box center [309, 331] width 122 height 44
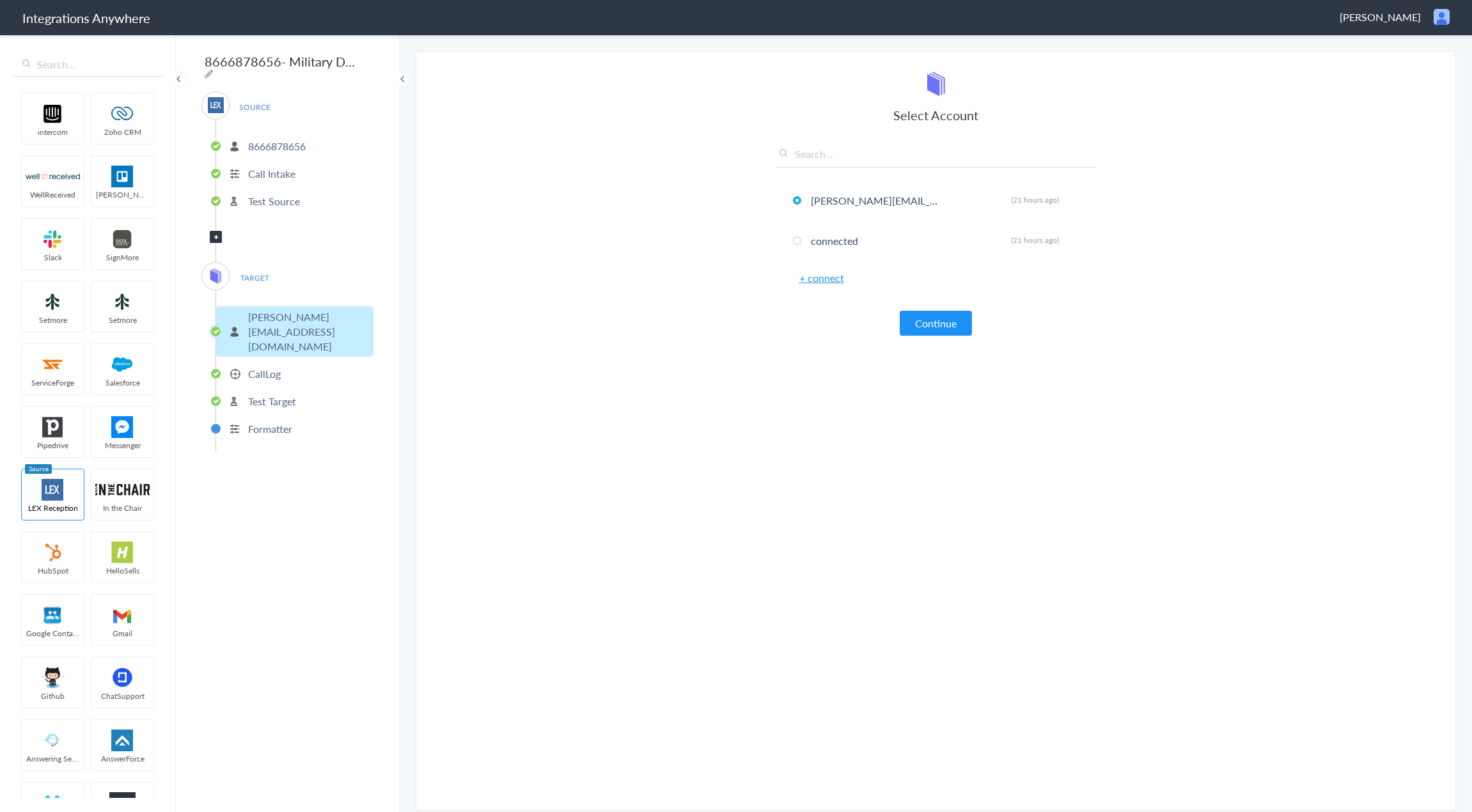
click at [279, 366] on p "CallLog" at bounding box center [264, 374] width 32 height 15
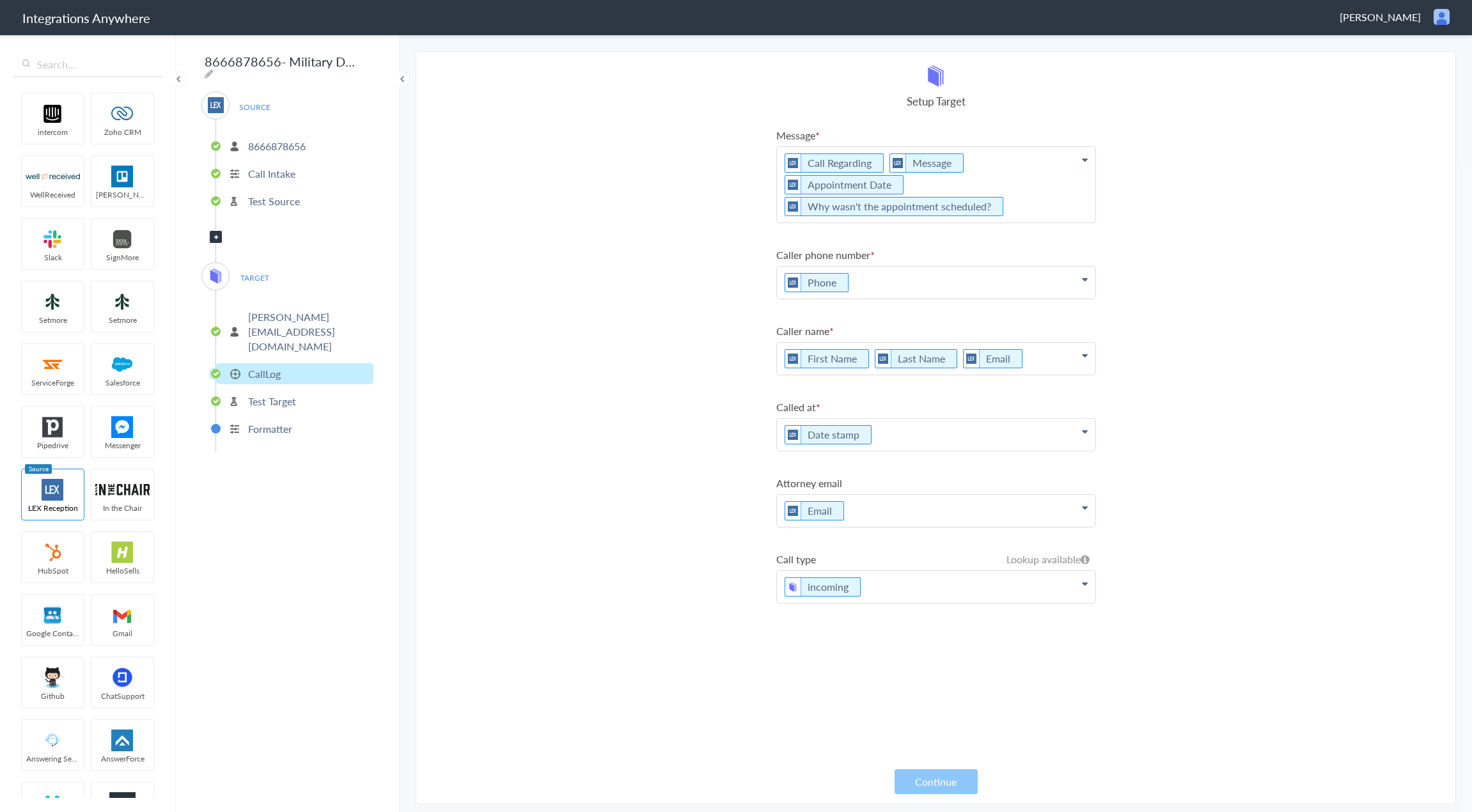
click at [269, 393] on p "Test Target" at bounding box center [272, 401] width 48 height 15
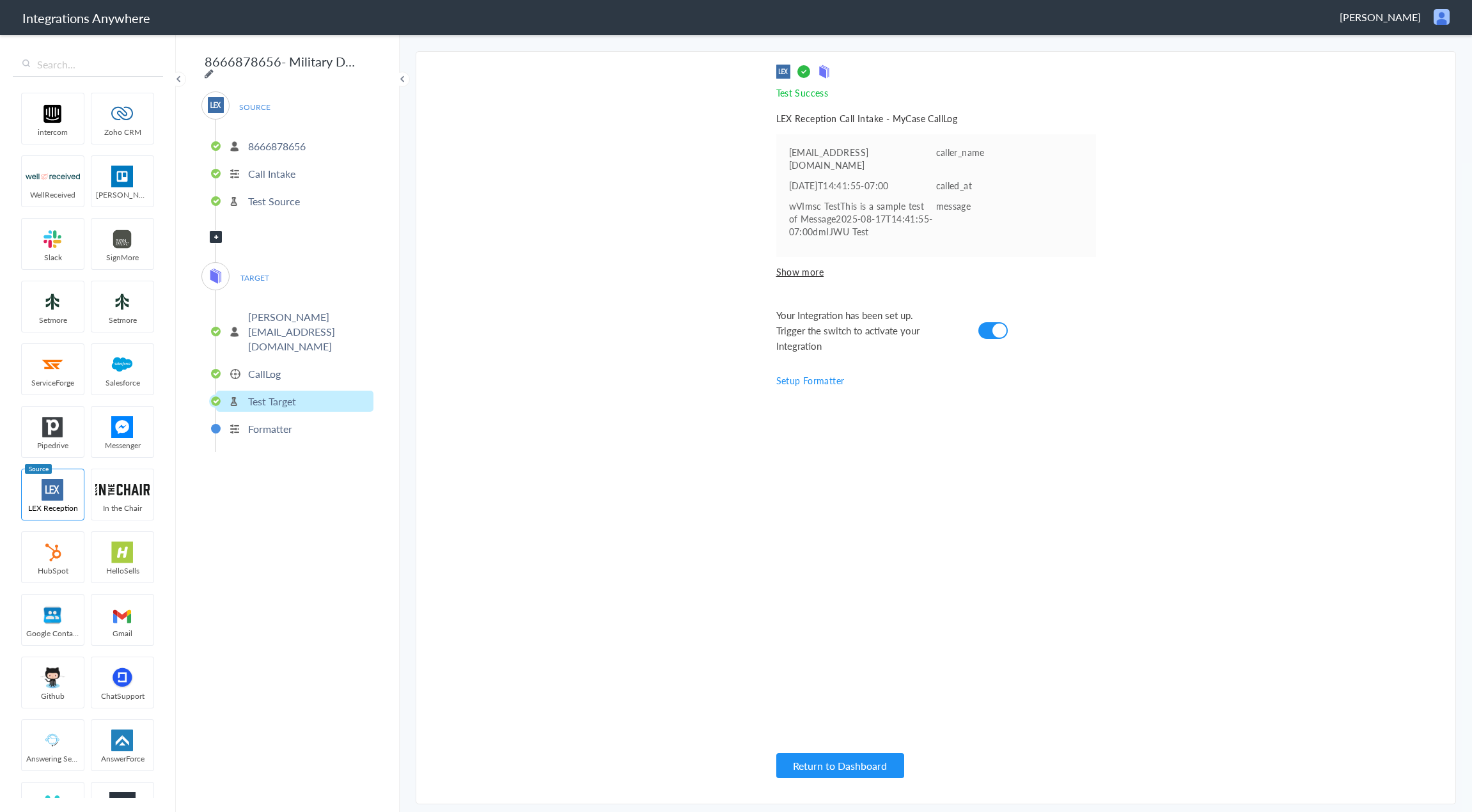
click at [214, 68] on icon at bounding box center [209, 73] width 9 height 10
click at [345, 64] on input "8666878656- Military Defender - LEX to MyCase []" at bounding box center [281, 61] width 158 height 24
type input "8666878656- Military Defender - LEX to MyCase [CallLog]"
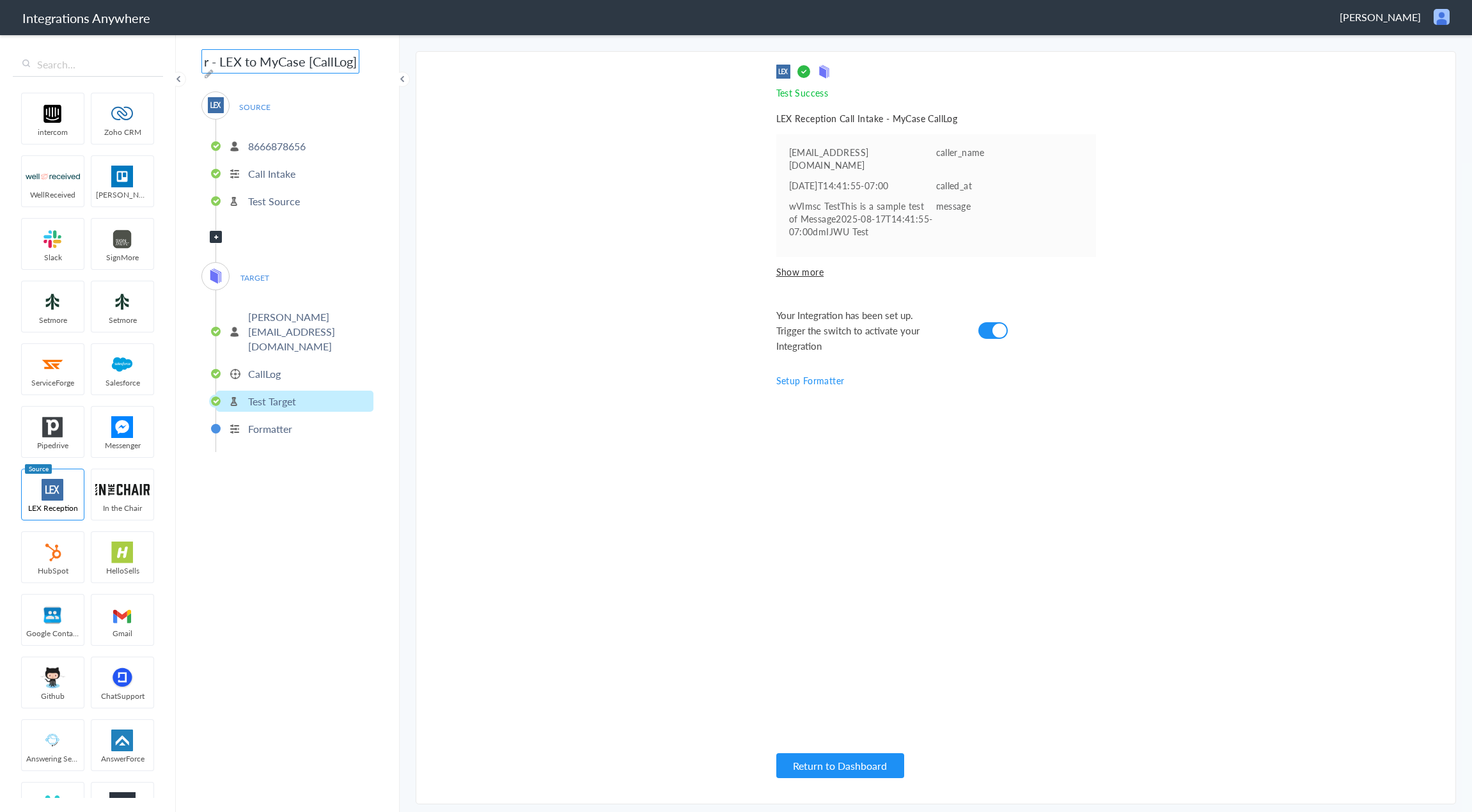
scroll to position [0, 0]
click at [472, 200] on section "Select Account 8666878656 Rename Delete (6 years ago) + connect Continue Setup …" at bounding box center [935, 427] width 1041 height 753
click at [845, 773] on button "Return to Dashboard" at bounding box center [840, 766] width 128 height 25
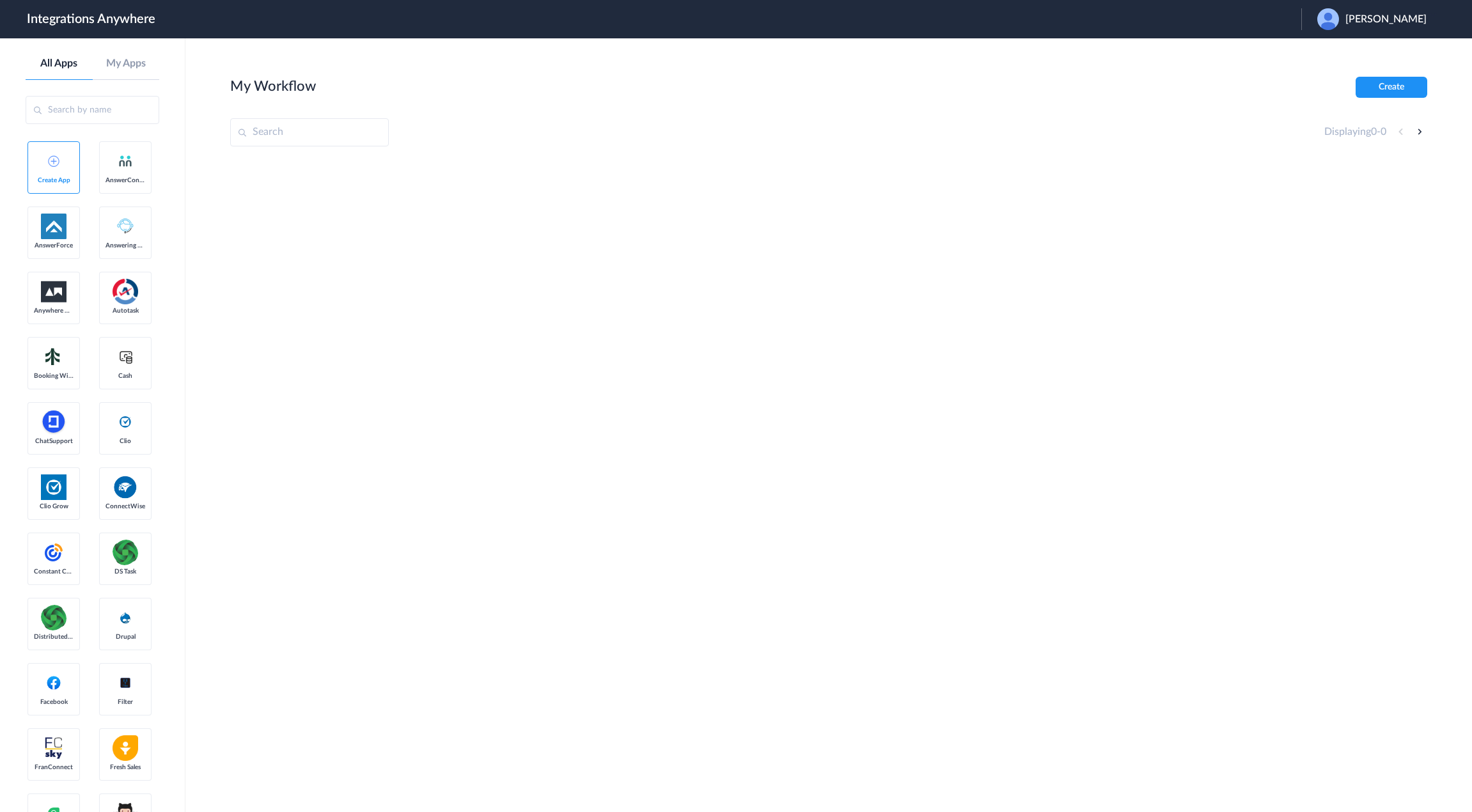
click at [1370, 24] on span "Phil Stackhouse" at bounding box center [1386, 19] width 81 height 12
click at [1338, 50] on link "Logout" at bounding box center [1324, 52] width 27 height 9
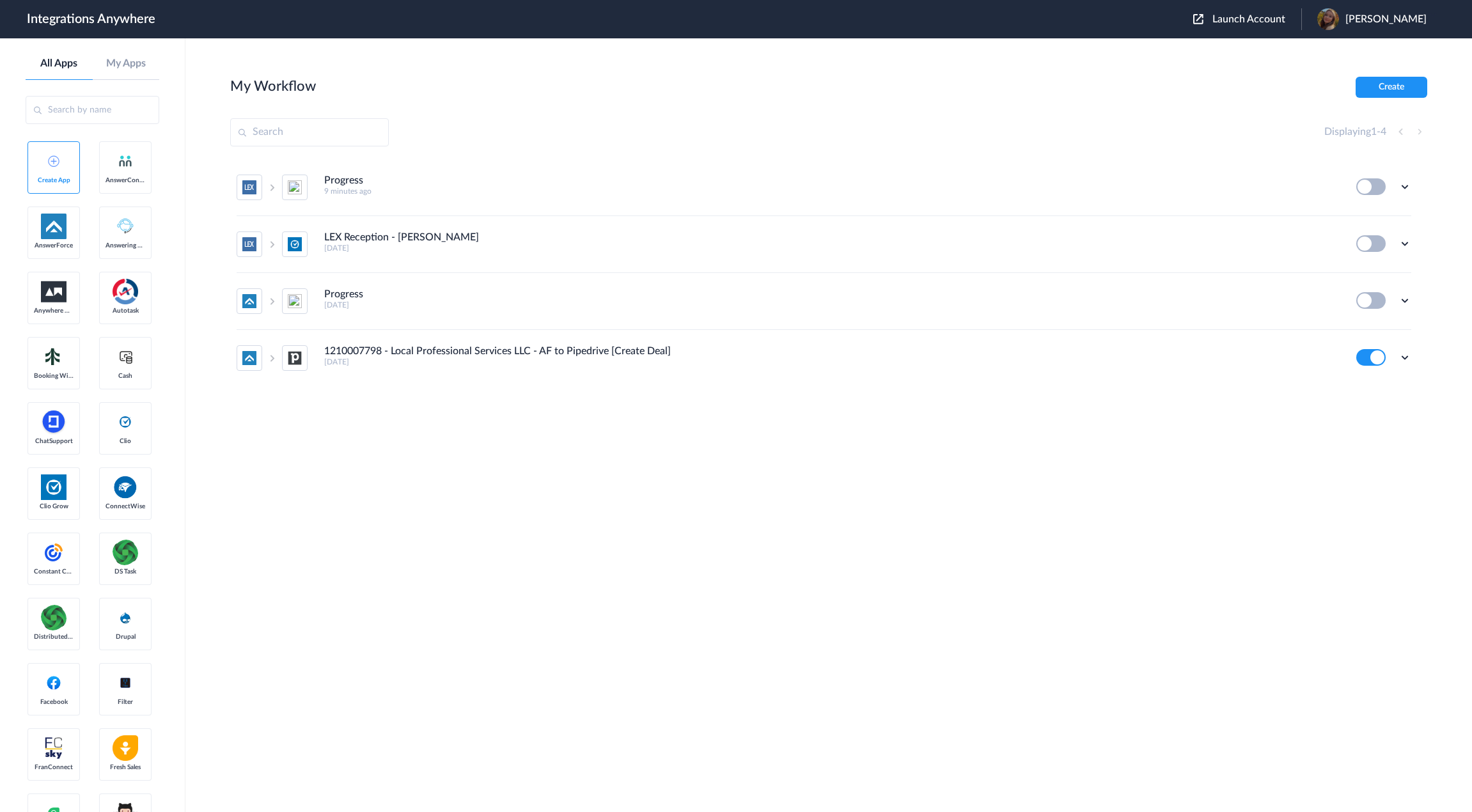
click at [1236, 19] on span "Launch Account" at bounding box center [1249, 19] width 73 height 10
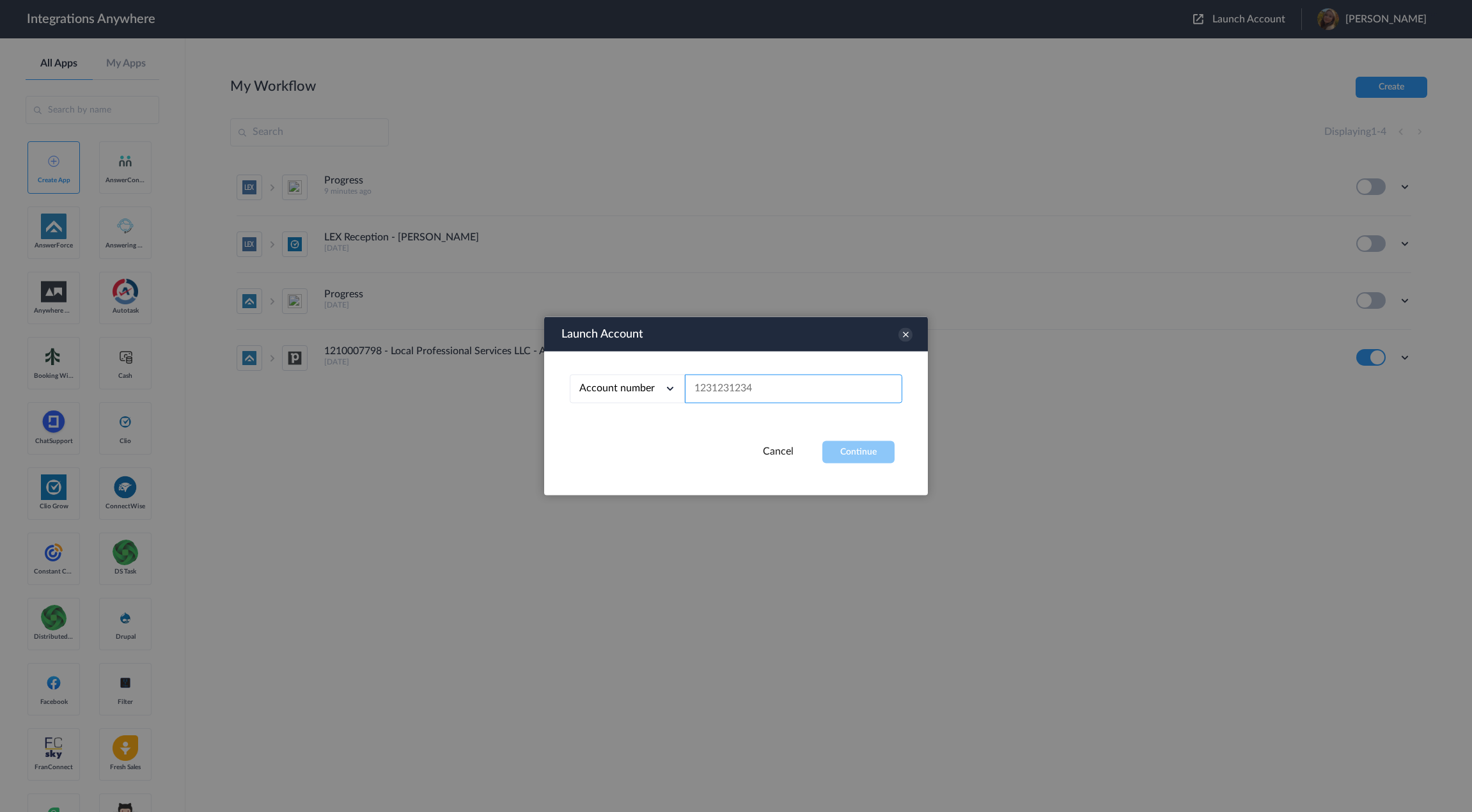
click at [737, 381] on input "text" at bounding box center [793, 389] width 218 height 29
paste input "8666878656"
type input "8666878656"
